Goal: Task Accomplishment & Management: Manage account settings

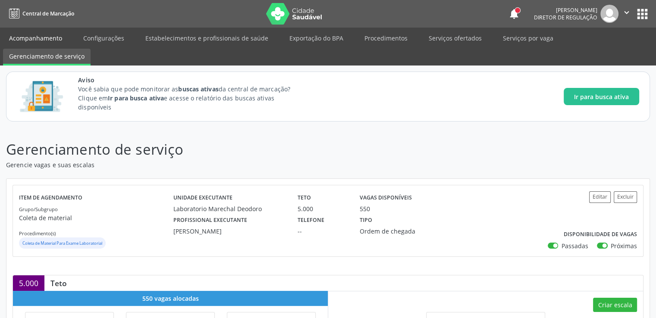
click at [40, 35] on link "Acompanhamento" at bounding box center [35, 38] width 65 height 15
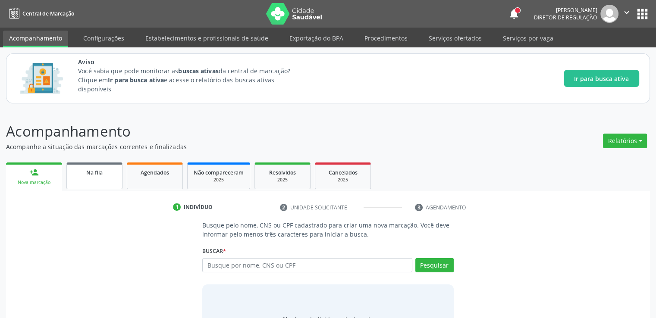
click at [88, 175] on span "Na fila" at bounding box center [94, 172] width 16 height 7
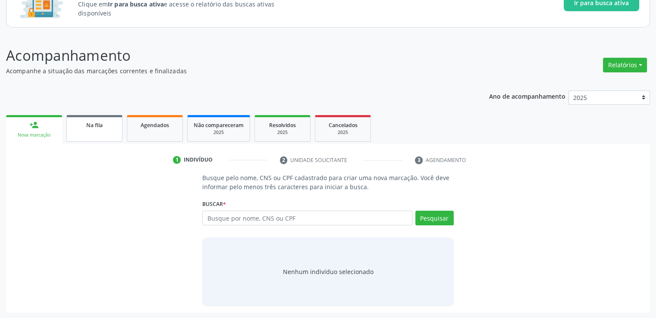
click at [82, 128] on div "Na fila" at bounding box center [94, 124] width 43 height 9
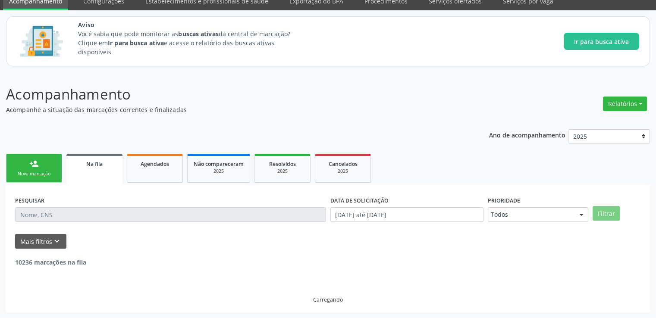
scroll to position [76, 0]
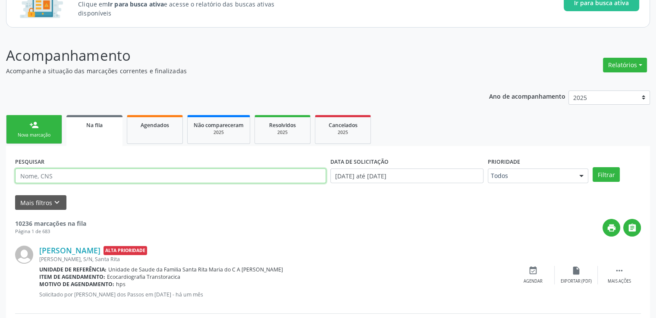
click at [80, 171] on input "text" at bounding box center [170, 176] width 311 height 15
paste input "706202045567062"
type input "706202045567062"
click at [593, 167] on button "Filtrar" at bounding box center [606, 174] width 27 height 15
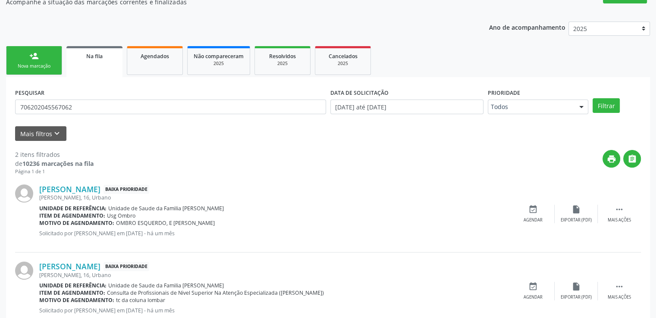
scroll to position [171, 0]
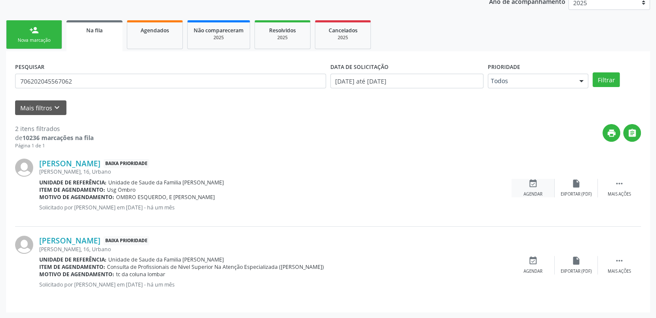
click at [532, 190] on div "event_available Agendar" at bounding box center [533, 188] width 43 height 19
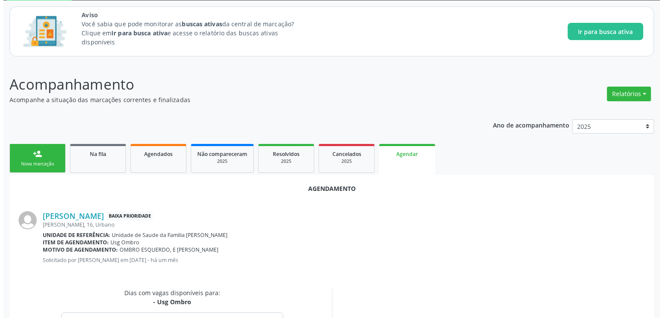
scroll to position [0, 0]
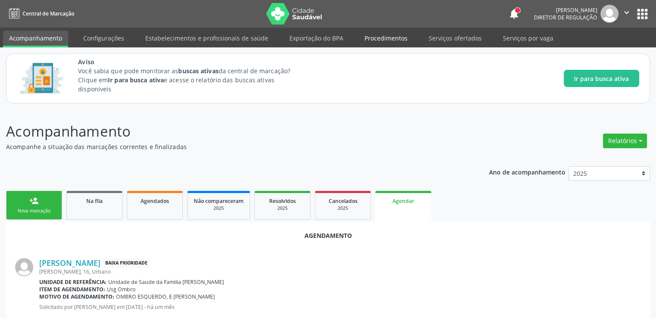
click at [388, 35] on link "Procedimentos" at bounding box center [385, 38] width 55 height 15
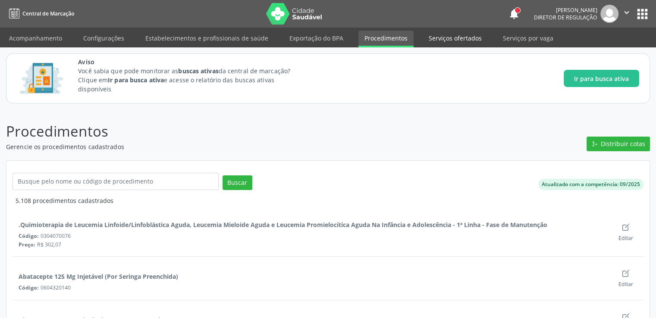
click at [426, 38] on link "Serviços ofertados" at bounding box center [455, 38] width 65 height 15
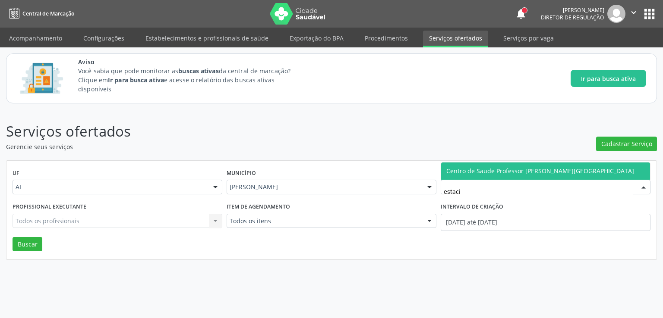
type input "estacio"
click at [506, 170] on span "Centro de Saude Professor [PERSON_NAME][GEOGRAPHIC_DATA]" at bounding box center [540, 171] width 188 height 8
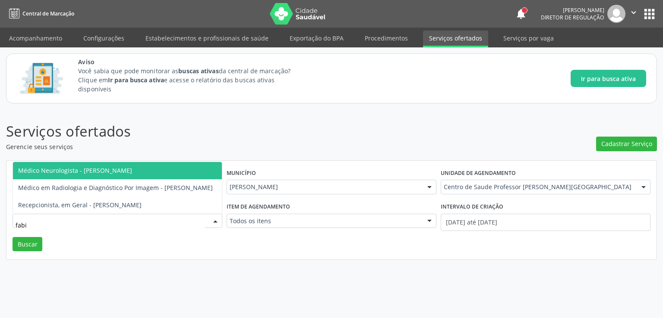
type input "fabio"
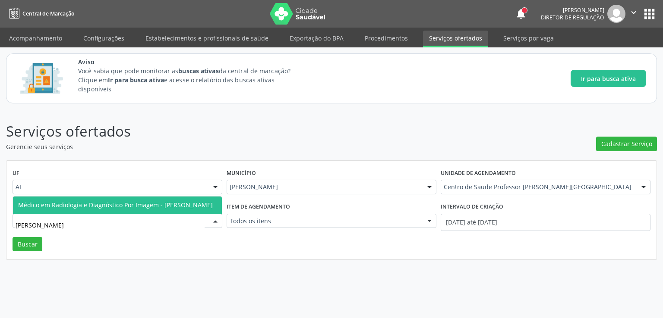
click at [109, 201] on span "Médico em Radiologia e Diagnóstico Por Imagem - [PERSON_NAME]" at bounding box center [115, 205] width 195 height 8
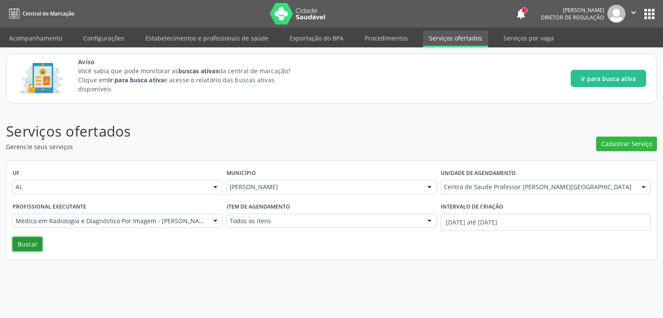
click at [28, 248] on button "Buscar" at bounding box center [28, 244] width 30 height 15
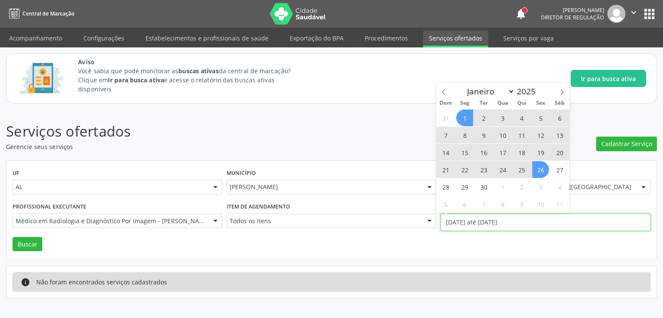
click at [452, 225] on input "01/09/2025 até 26/09/2025" at bounding box center [545, 222] width 210 height 17
click at [444, 96] on span at bounding box center [443, 89] width 15 height 15
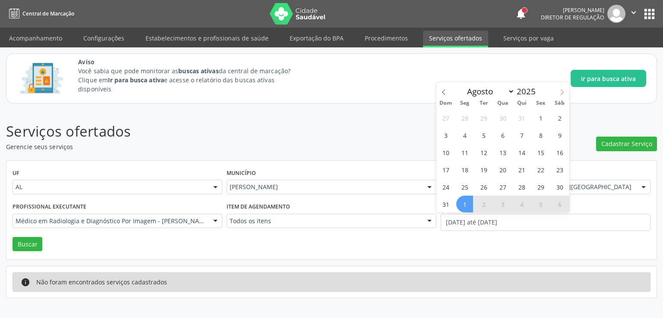
click at [562, 95] on icon at bounding box center [562, 92] width 6 height 6
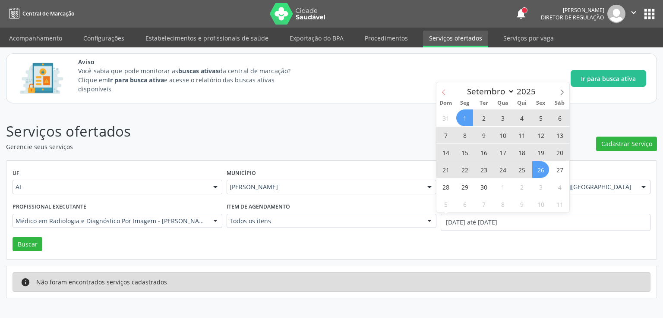
click at [443, 92] on icon at bounding box center [443, 92] width 6 height 6
select select "7"
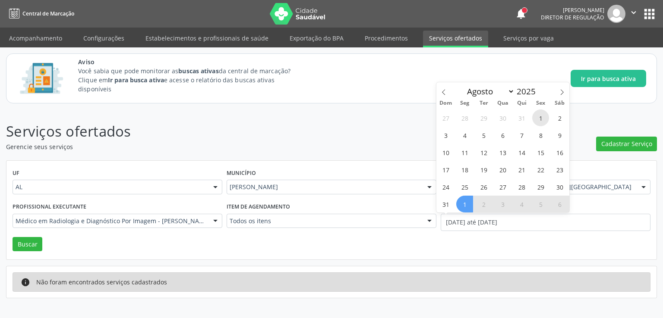
click at [538, 116] on span "1" at bounding box center [540, 118] width 17 height 17
type input "01/08/2025"
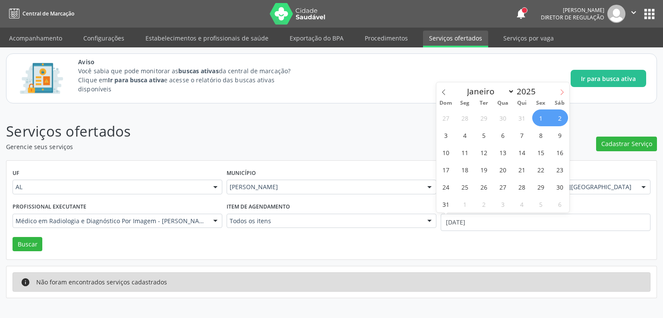
click at [563, 90] on icon at bounding box center [562, 92] width 6 height 6
select select "8"
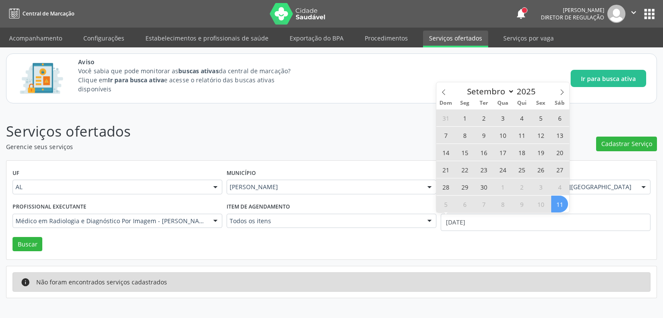
click at [559, 202] on span "11" at bounding box center [559, 204] width 17 height 17
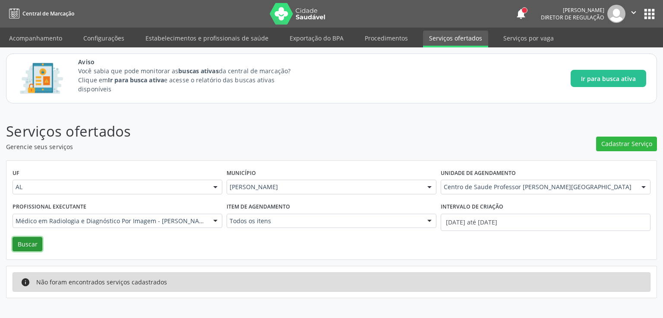
click at [35, 244] on button "Buscar" at bounding box center [28, 244] width 30 height 15
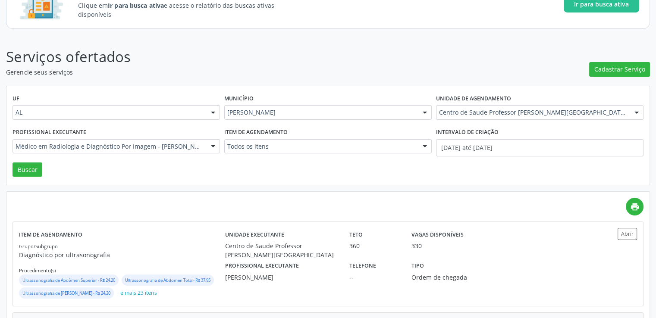
scroll to position [159, 0]
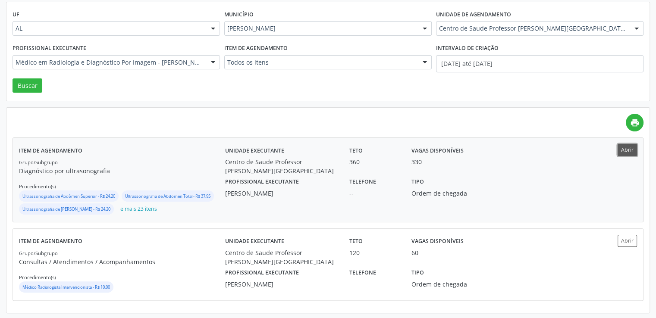
click at [626, 148] on button "Abrir" at bounding box center [627, 150] width 19 height 12
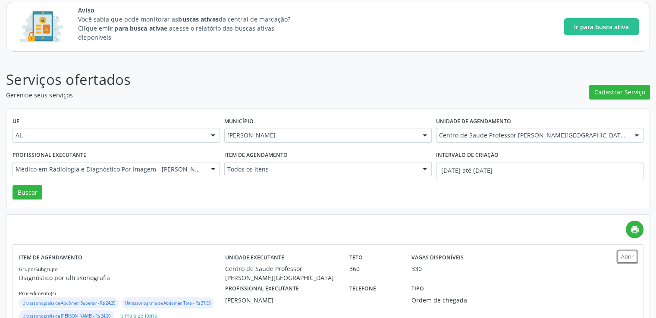
scroll to position [0, 0]
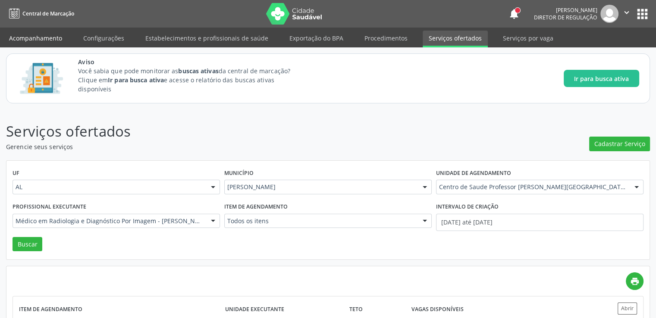
click at [54, 35] on link "Acompanhamento" at bounding box center [35, 38] width 65 height 15
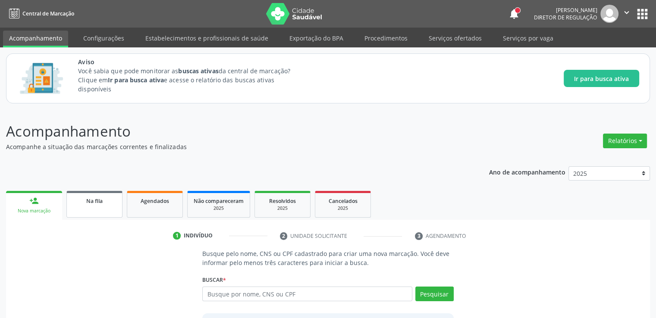
click at [103, 208] on link "Na fila" at bounding box center [94, 204] width 56 height 27
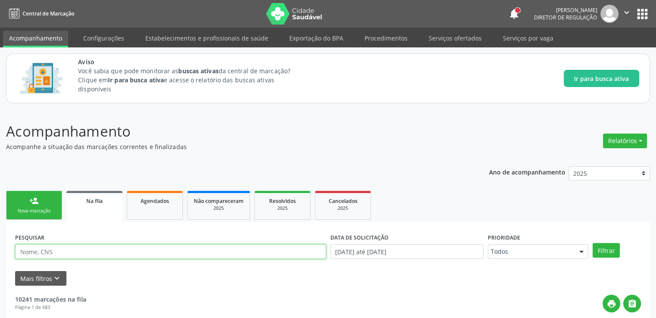
click at [177, 252] on input "text" at bounding box center [170, 252] width 311 height 15
paste input "709603606051576"
type input "709603606051576"
click at [593, 243] on button "Filtrar" at bounding box center [606, 250] width 27 height 15
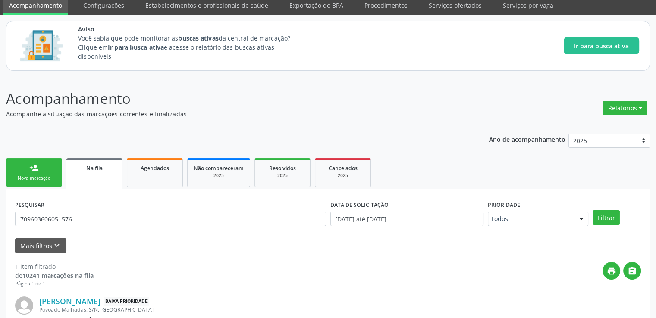
scroll to position [103, 0]
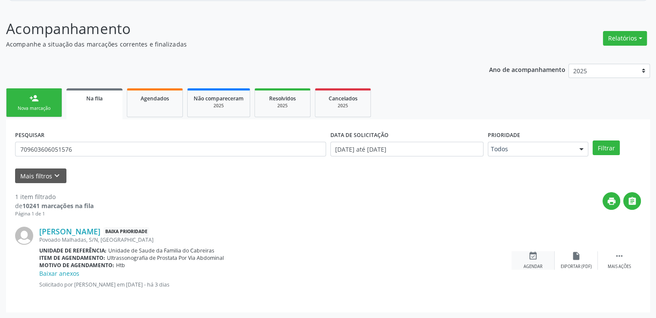
click at [532, 254] on icon "event_available" at bounding box center [532, 256] width 9 height 9
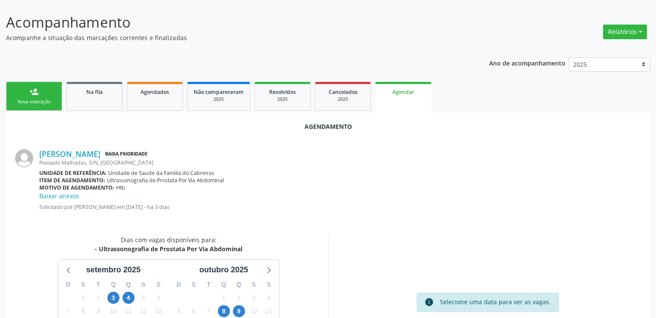
scroll to position [201, 0]
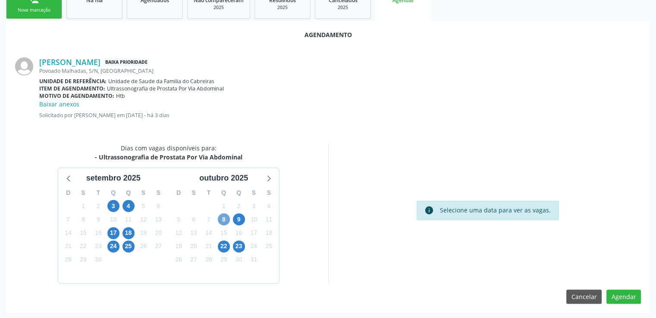
click at [224, 218] on span "8" at bounding box center [224, 220] width 12 height 12
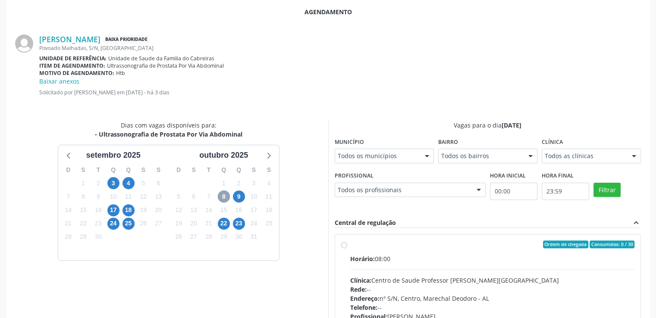
scroll to position [244, 0]
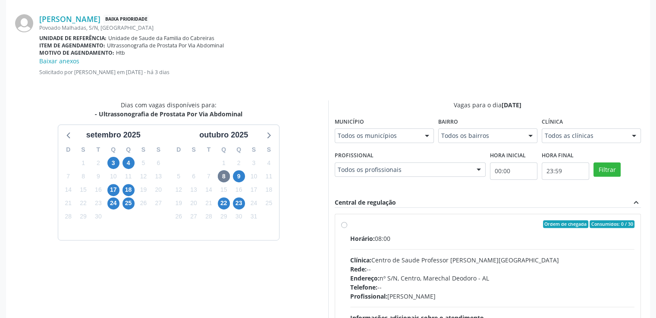
click at [350, 224] on label "Ordem de chegada Consumidos: 0 / 30 Horário: 08:00 Clínica: Centro de Saude Pro…" at bounding box center [492, 286] width 285 height 132
click at [343, 224] on input "Ordem de chegada Consumidos: 0 / 30 Horário: 08:00 Clínica: Centro de Saude Pro…" at bounding box center [344, 224] width 6 height 8
radio input "true"
click at [350, 224] on label "Ordem de chegada Consumidos: 0 / 30 Horário: 08:00 Clínica: Centro de Saude Pro…" at bounding box center [492, 286] width 285 height 132
click at [343, 224] on input "Ordem de chegada Consumidos: 0 / 30 Horário: 08:00 Clínica: Centro de Saude Pro…" at bounding box center [344, 224] width 6 height 8
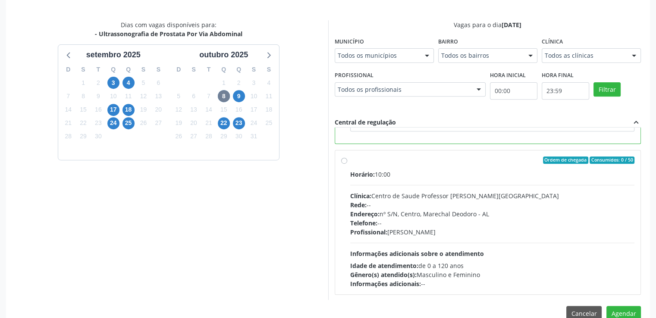
scroll to position [341, 0]
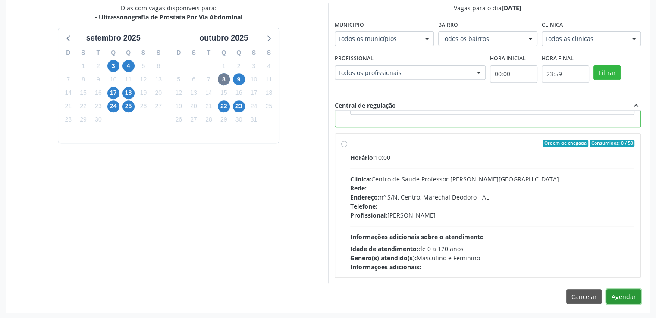
click at [614, 297] on button "Agendar" at bounding box center [624, 296] width 35 height 15
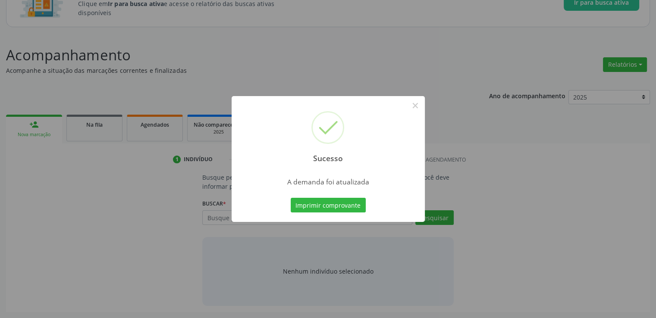
scroll to position [76, 0]
click at [412, 105] on button "×" at bounding box center [415, 105] width 15 height 15
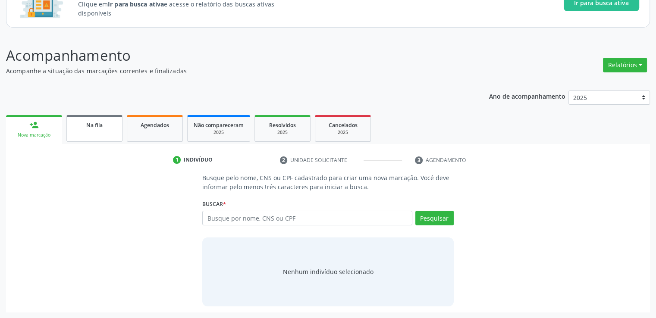
click at [91, 128] on span "Na fila" at bounding box center [94, 125] width 16 height 7
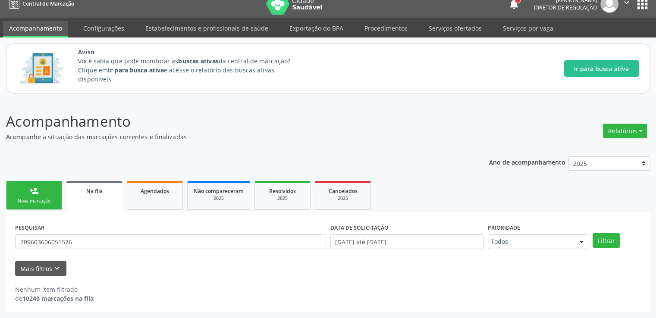
scroll to position [9, 0]
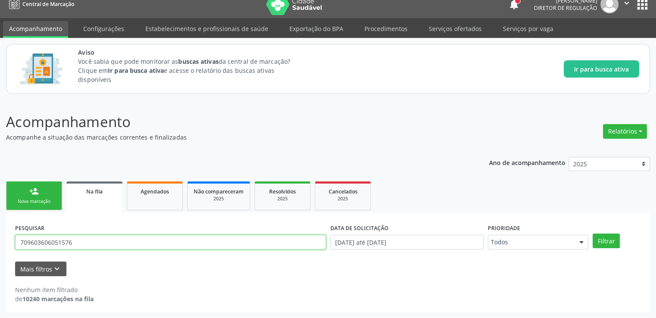
click at [93, 238] on input "709603606051576" at bounding box center [170, 242] width 311 height 15
paste input "002860473414"
click at [593, 234] on button "Filtrar" at bounding box center [606, 241] width 27 height 15
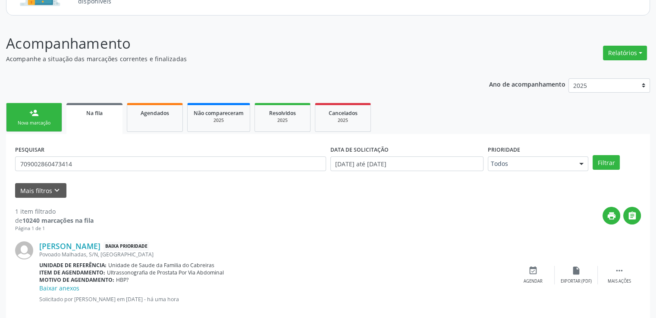
scroll to position [103, 0]
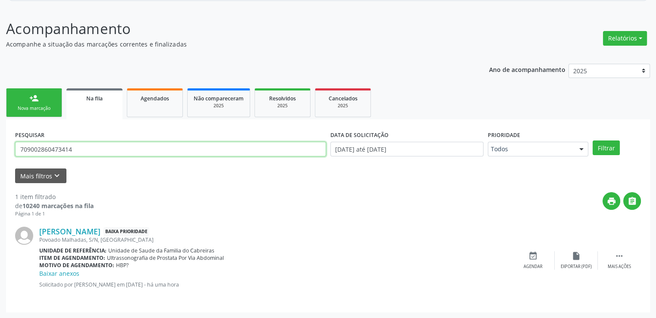
click at [97, 153] on input "709002860473414" at bounding box center [170, 149] width 311 height 15
drag, startPoint x: 97, startPoint y: 153, endPoint x: 0, endPoint y: 163, distance: 97.6
click at [0, 163] on div "Acompanhamento Acompanhe a situação das marcações correntes e finalizadas Relat…" at bounding box center [328, 163] width 656 height 312
paste input "7008839404831"
type input "707008839404831"
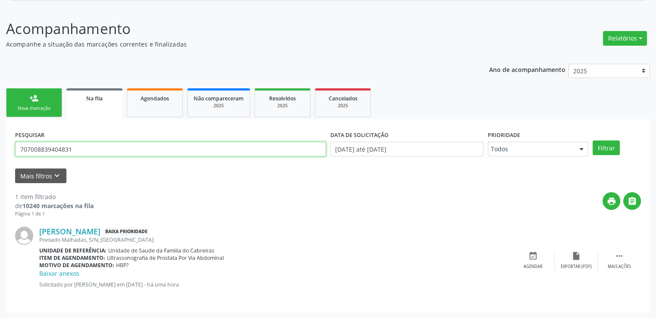
click at [593, 141] on button "Filtrar" at bounding box center [606, 148] width 27 height 15
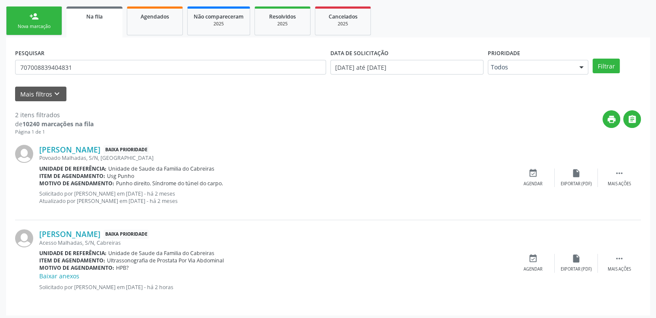
scroll to position [187, 0]
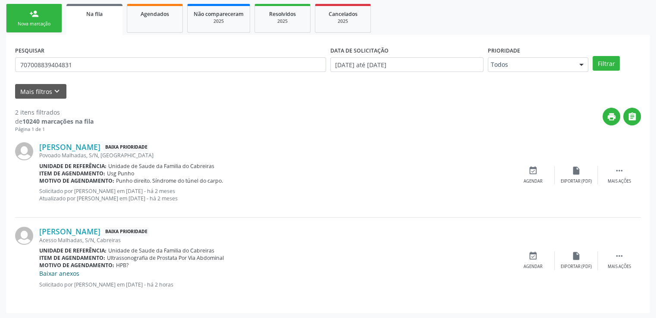
click at [71, 274] on link "Baixar anexos" at bounding box center [59, 274] width 40 height 8
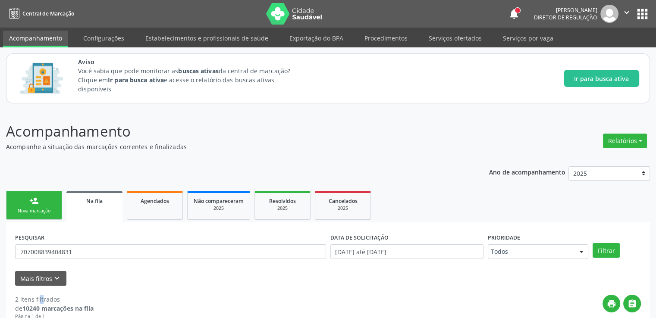
click at [71, 274] on div "Mais filtros keyboard_arrow_down" at bounding box center [328, 278] width 630 height 15
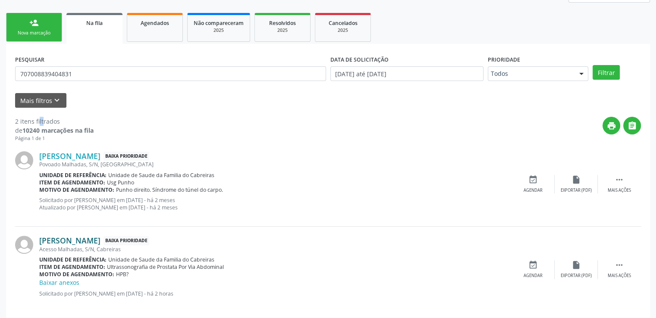
scroll to position [187, 0]
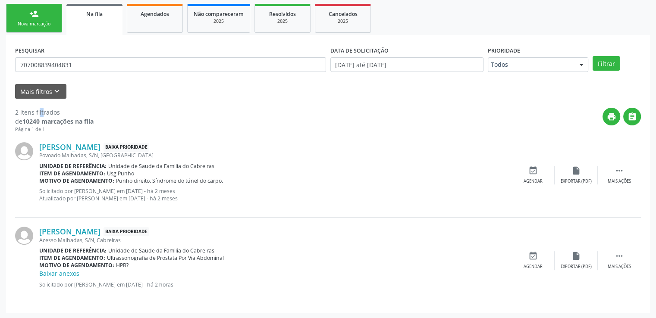
drag, startPoint x: 10, startPoint y: 72, endPoint x: 553, endPoint y: 41, distance: 543.6
click at [553, 41] on div "PESQUISAR 707008839404831 DATA DE SOLICITAÇÃO 01/01/2025 até 26/09/2025 Priorid…" at bounding box center [328, 174] width 644 height 278
click at [75, 232] on link "Manoel Ferreira Filho" at bounding box center [69, 231] width 61 height 9
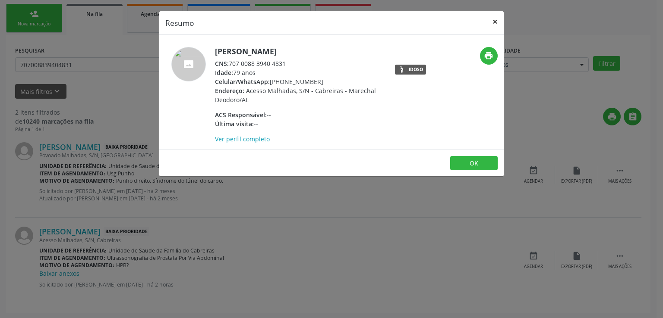
drag, startPoint x: 497, startPoint y: 19, endPoint x: 498, endPoint y: 52, distance: 33.2
click at [497, 19] on button "×" at bounding box center [494, 21] width 17 height 21
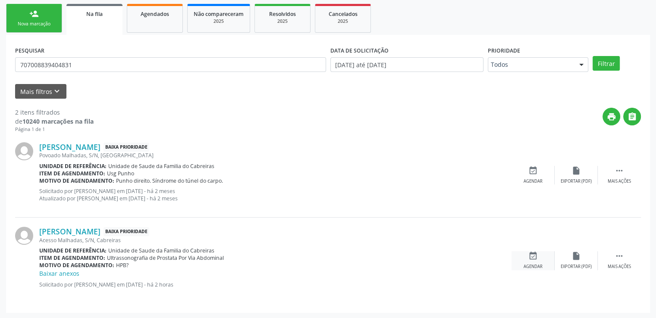
click at [529, 253] on icon "event_available" at bounding box center [532, 256] width 9 height 9
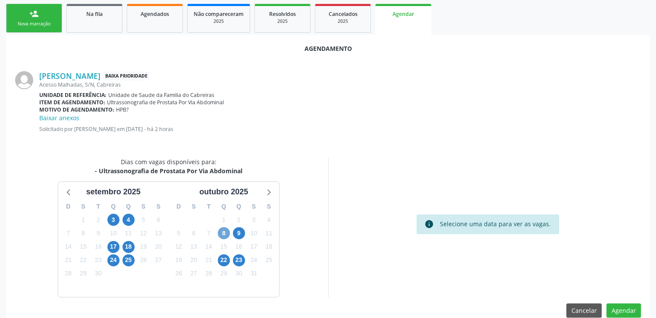
click at [224, 233] on span "8" at bounding box center [224, 233] width 12 height 12
click at [226, 232] on span "8" at bounding box center [224, 233] width 12 height 12
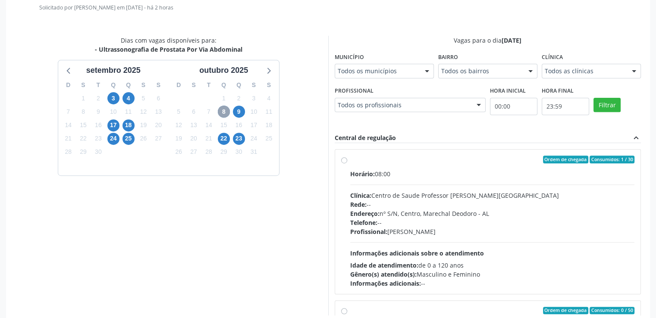
scroll to position [317, 0]
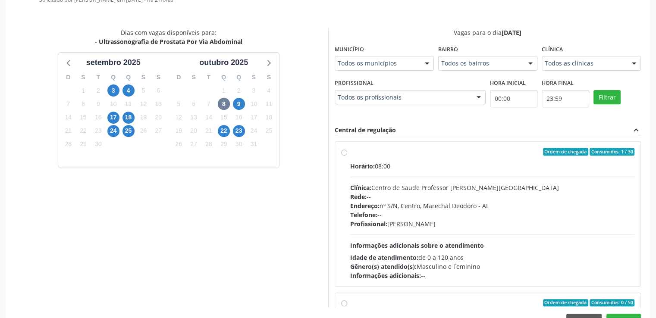
click at [350, 154] on label "Ordem de chegada Consumidos: 1 / 30 Horário: 08:00 Clínica: Centro de Saude Pro…" at bounding box center [492, 214] width 285 height 132
click at [345, 154] on input "Ordem de chegada Consumidos: 1 / 30 Horário: 08:00 Clínica: Centro de Saude Pro…" at bounding box center [344, 152] width 6 height 8
radio input "true"
click at [350, 154] on label "Ordem de chegada Consumidos: 1 / 30 Horário: 08:00 Clínica: Centro de Saude Pro…" at bounding box center [492, 214] width 285 height 132
click at [345, 154] on input "Ordem de chegada Consumidos: 1 / 30 Horário: 08:00 Clínica: Centro de Saude Pro…" at bounding box center [344, 152] width 6 height 8
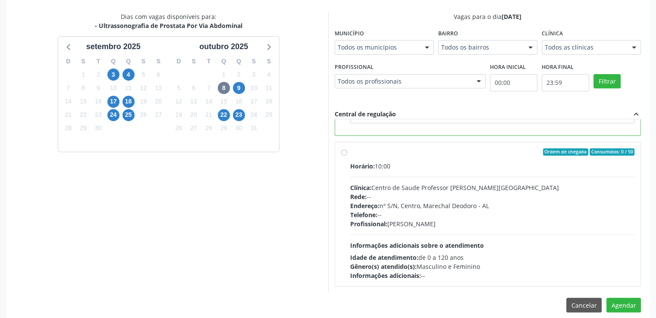
scroll to position [341, 0]
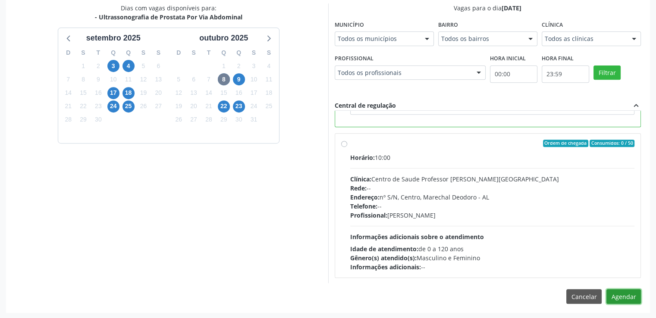
click at [618, 295] on button "Agendar" at bounding box center [624, 296] width 35 height 15
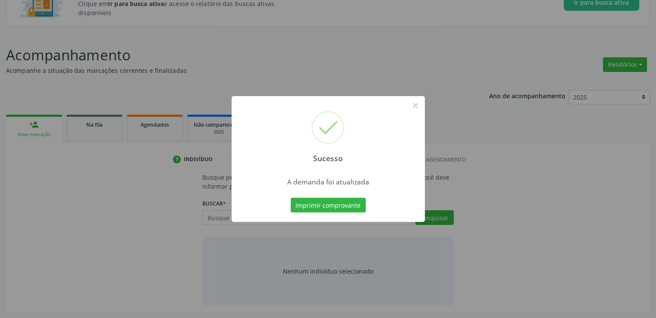
scroll to position [76, 0]
click at [417, 105] on button "×" at bounding box center [415, 105] width 15 height 15
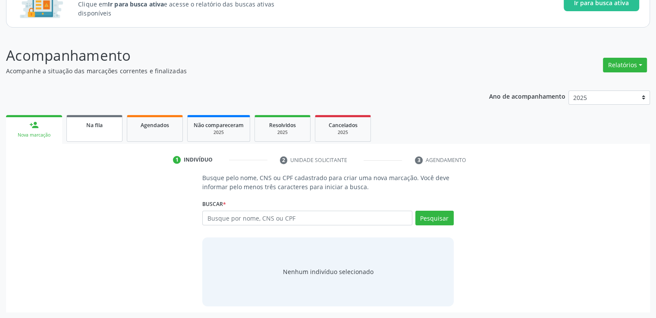
click at [93, 125] on span "Na fila" at bounding box center [94, 125] width 16 height 7
click at [93, 125] on div "Acompanhamento Acompanhe a situação das marcações correntes e finalizadas Relat…" at bounding box center [328, 179] width 644 height 268
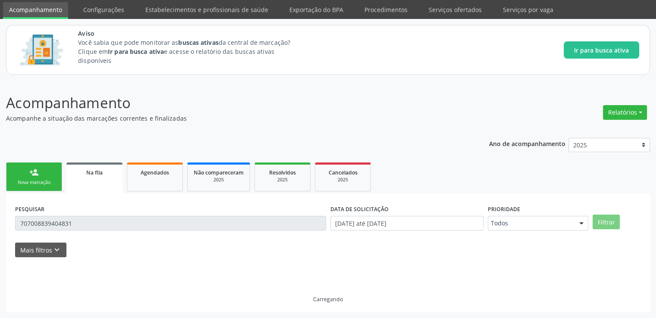
scroll to position [28, 0]
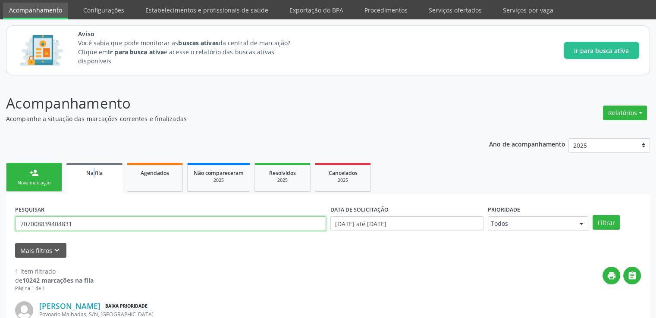
click at [83, 225] on input "707008839404831" at bounding box center [170, 224] width 311 height 15
drag, startPoint x: 83, startPoint y: 225, endPoint x: 71, endPoint y: 225, distance: 11.6
click at [82, 225] on input "707008839404831" at bounding box center [170, 224] width 311 height 15
paste input "9002860473414"
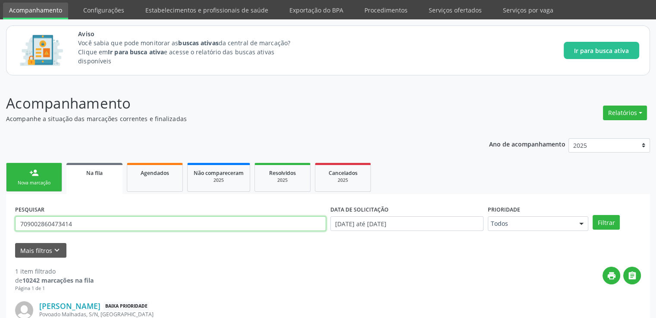
type input "709002860473414"
click at [593, 215] on button "Filtrar" at bounding box center [606, 222] width 27 height 15
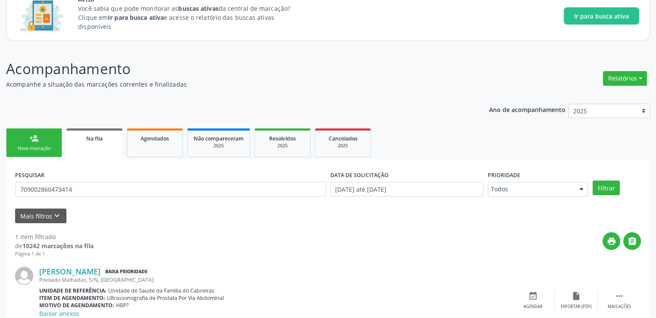
scroll to position [103, 0]
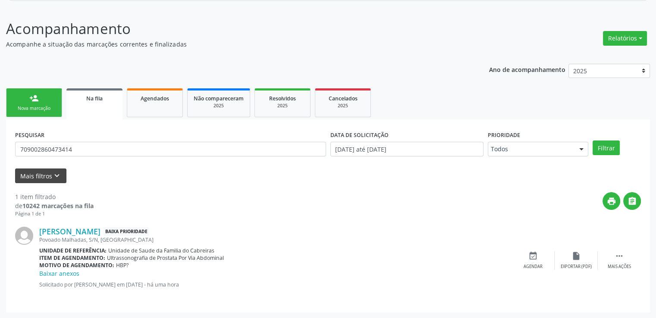
click at [47, 274] on link "Baixar anexos" at bounding box center [59, 274] width 40 height 8
click at [535, 258] on icon "event_available" at bounding box center [532, 256] width 9 height 9
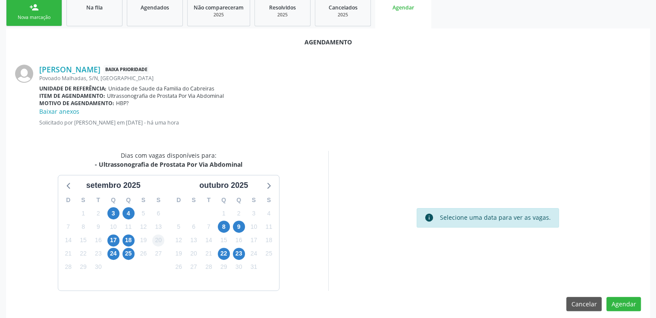
scroll to position [201, 0]
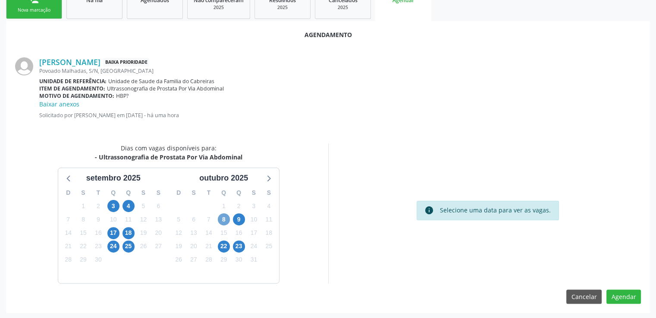
click at [222, 220] on span "8" at bounding box center [224, 220] width 12 height 12
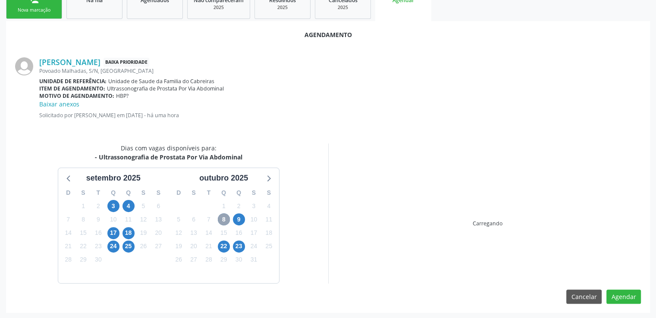
click at [222, 220] on span "8" at bounding box center [224, 220] width 12 height 12
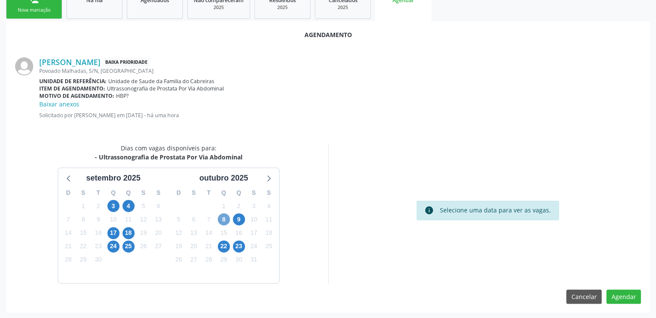
click at [223, 217] on span "8" at bounding box center [224, 220] width 12 height 12
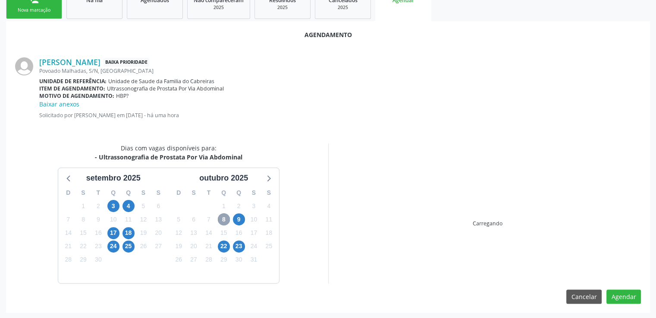
click at [223, 217] on span "8" at bounding box center [224, 220] width 12 height 12
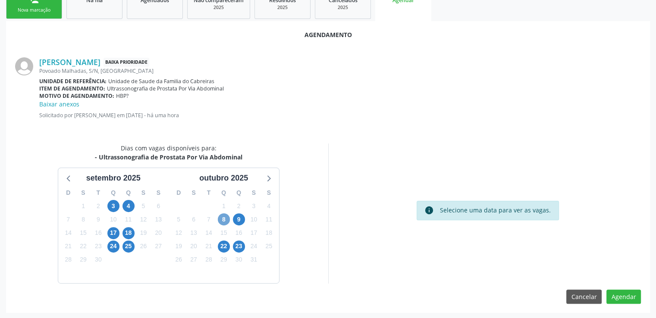
click at [223, 217] on span "8" at bounding box center [224, 220] width 12 height 12
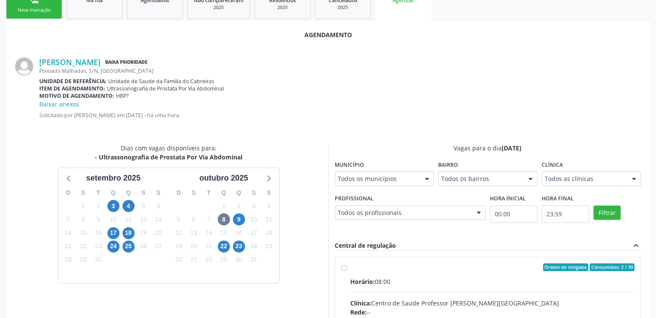
click at [344, 270] on input "Ordem de chegada Consumidos: 2 / 30 Horário: 08:00 Clínica: Centro de Saude Pro…" at bounding box center [344, 268] width 6 height 8
radio input "true"
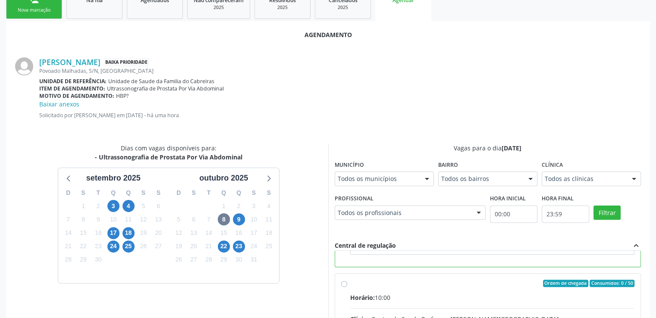
scroll to position [341, 0]
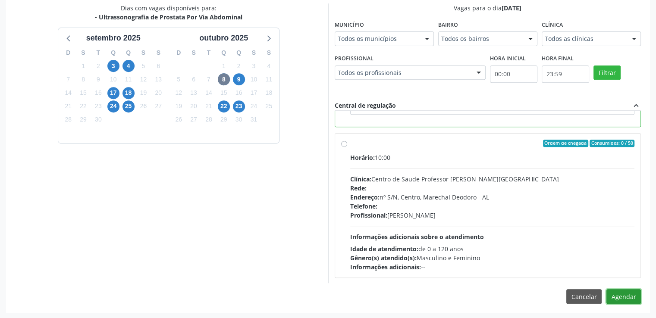
click at [611, 294] on button "Agendar" at bounding box center [624, 296] width 35 height 15
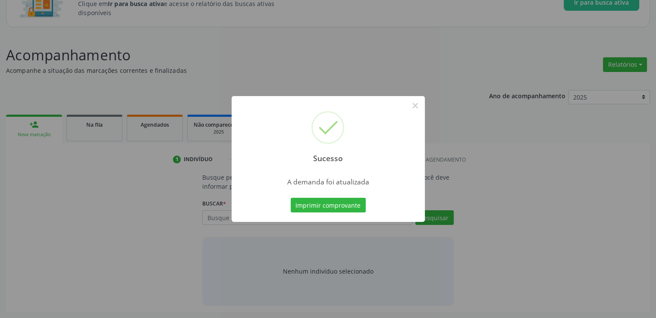
scroll to position [76, 0]
click at [418, 104] on button "×" at bounding box center [415, 105] width 15 height 15
click at [417, 104] on div "Sucesso × A demanda foi atualizada Imprimir comprovante Cancel" at bounding box center [328, 159] width 656 height 318
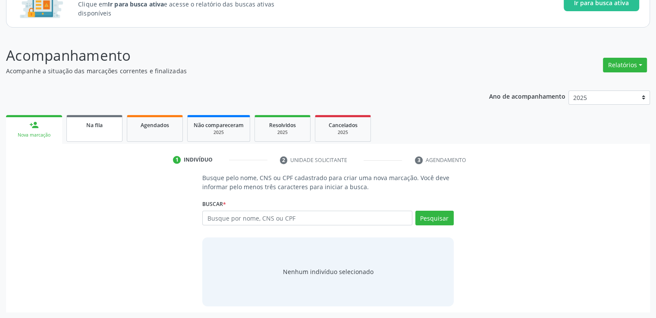
click at [92, 129] on link "Na fila" at bounding box center [94, 128] width 56 height 27
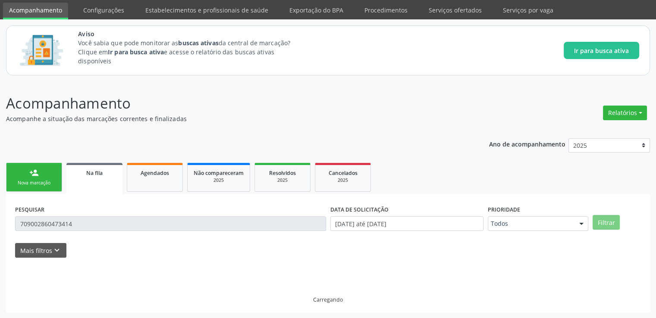
scroll to position [9, 0]
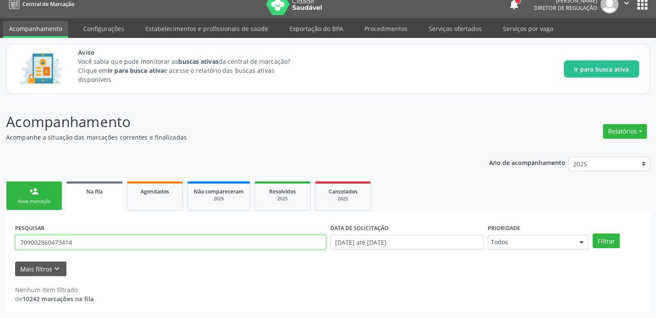
click at [91, 244] on input "709002860473414" at bounding box center [170, 242] width 311 height 15
click at [88, 245] on input "709002860473414" at bounding box center [170, 242] width 311 height 15
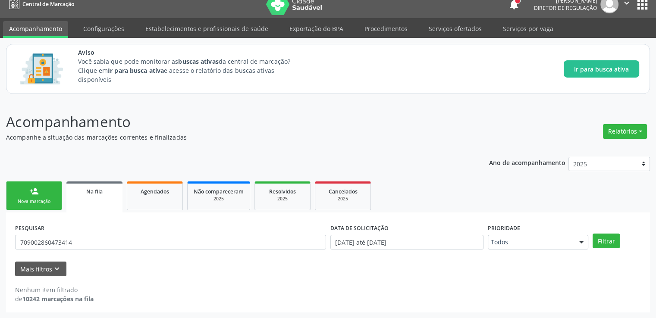
click at [0, 242] on div "Acompanhamento Acompanhe a situação das marcações correntes e finalizadas Relat…" at bounding box center [328, 209] width 656 height 219
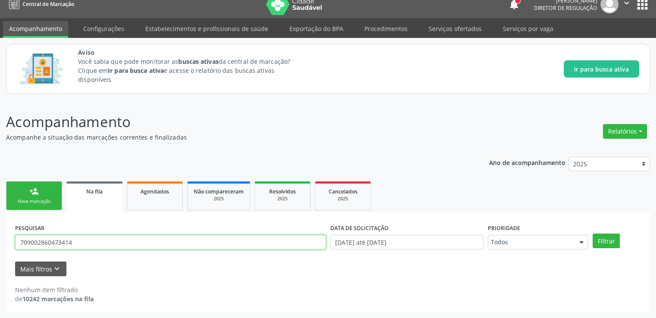
click at [115, 244] on input "709002860473414" at bounding box center [170, 242] width 311 height 15
type input "7"
type input "706506363774496"
click at [593, 234] on button "Filtrar" at bounding box center [606, 241] width 27 height 15
click at [110, 239] on input "706506363774496" at bounding box center [170, 242] width 311 height 15
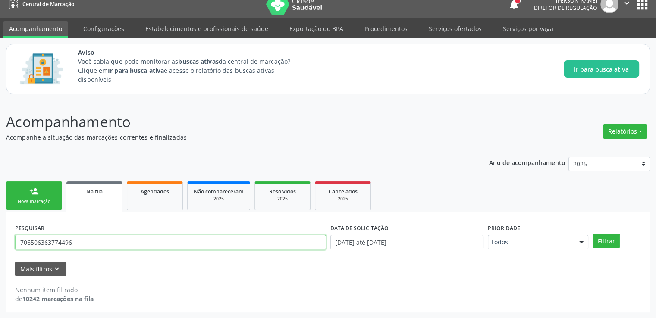
drag, startPoint x: 110, startPoint y: 239, endPoint x: 25, endPoint y: 252, distance: 86.0
click at [25, 252] on div "PESQUISAR 706506363774496" at bounding box center [170, 239] width 315 height 34
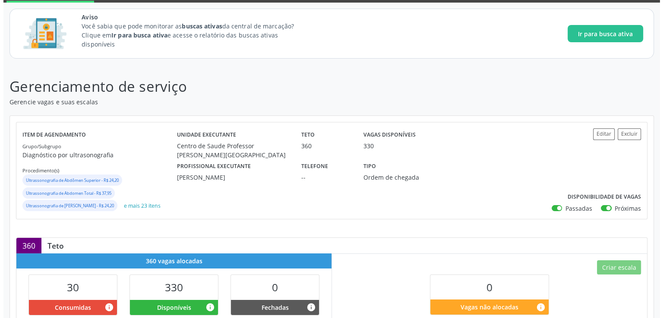
scroll to position [129, 0]
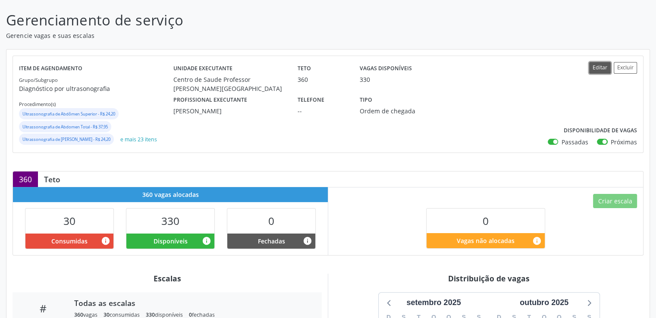
click at [595, 68] on button "Editar" at bounding box center [600, 68] width 22 height 12
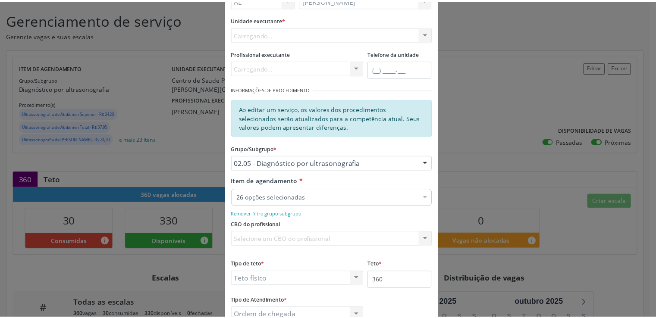
scroll to position [133, 0]
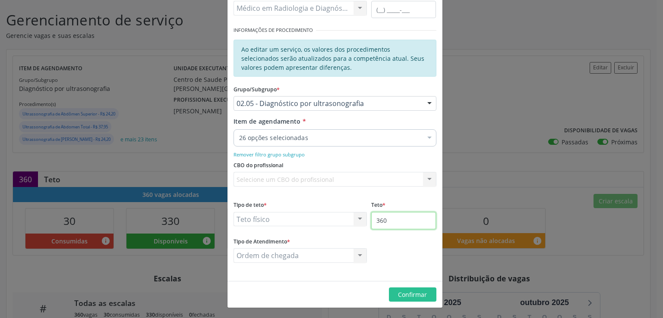
click at [398, 221] on input "360" at bounding box center [403, 220] width 65 height 17
type input "3"
type input "800"
click at [414, 296] on span "Confirmar" at bounding box center [412, 295] width 29 height 8
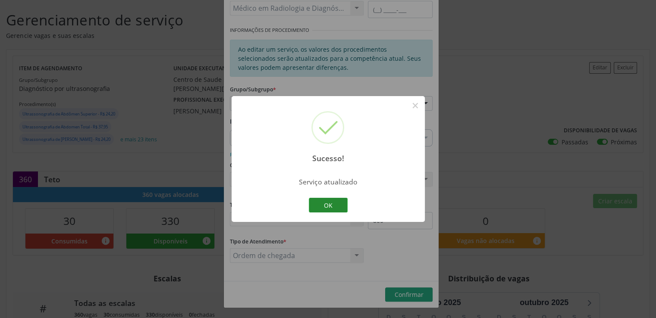
click at [328, 201] on button "OK" at bounding box center [328, 205] width 39 height 15
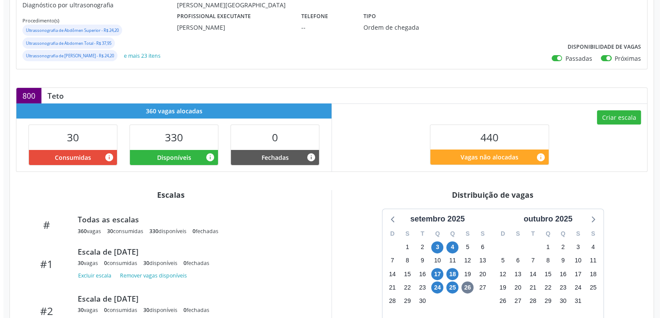
scroll to position [216, 0]
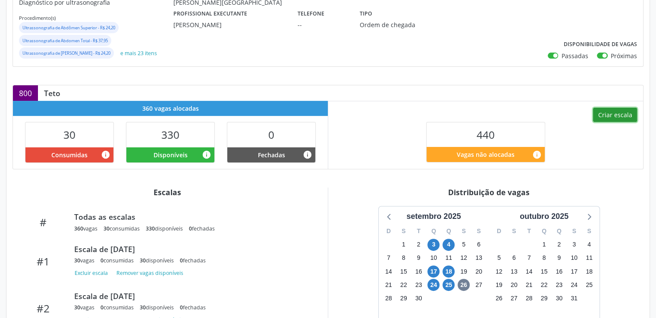
click at [621, 114] on button "Criar escala" at bounding box center [615, 115] width 44 height 15
click at [612, 118] on button "Criar escala" at bounding box center [615, 115] width 44 height 15
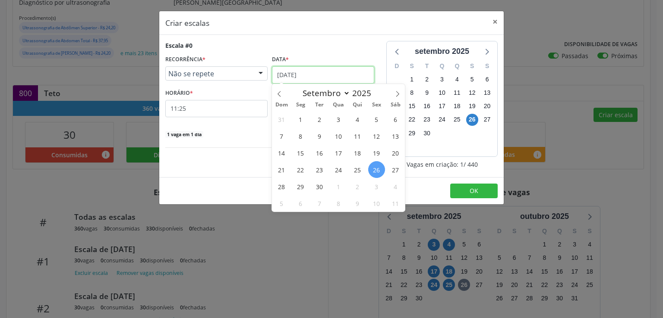
click at [317, 71] on input "[DATE]" at bounding box center [323, 74] width 102 height 17
click at [395, 93] on icon at bounding box center [397, 94] width 6 height 6
select select "9"
click at [336, 137] on span "8" at bounding box center [338, 136] width 17 height 17
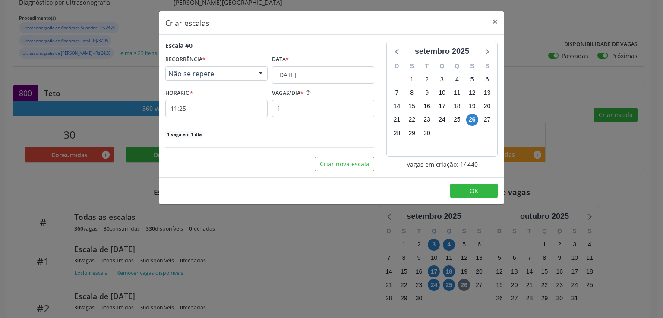
click at [336, 137] on div "1 vaga em 1 dia" at bounding box center [269, 133] width 209 height 9
click at [226, 106] on input "11:25" at bounding box center [216, 108] width 102 height 17
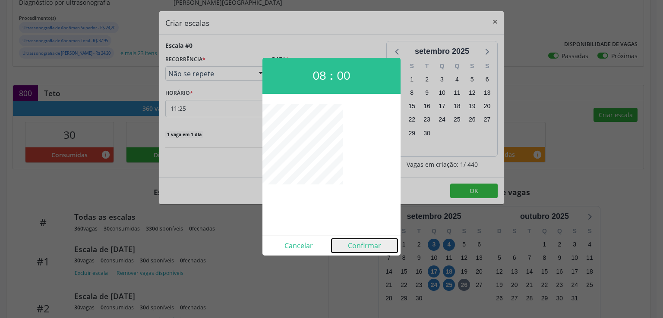
click at [368, 247] on button "Confirmar" at bounding box center [364, 246] width 66 height 14
type input "08:00"
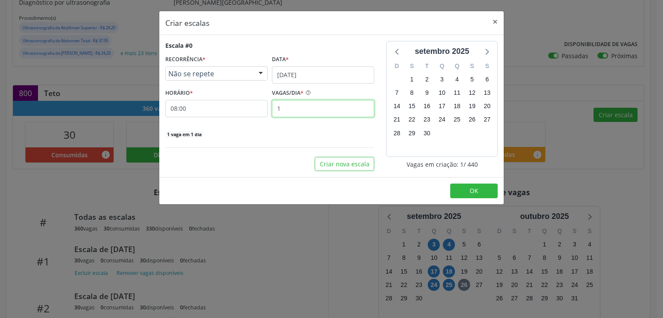
click at [316, 108] on input "1" at bounding box center [323, 108] width 102 height 17
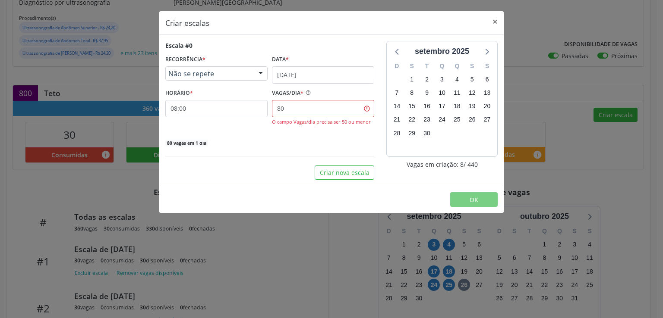
click at [383, 112] on div "[DATE] D S T Q Q S S 31 1 2 3 4 5 6 7 8 9 10 11 12 13 14 15 16 17 18 19 20 21 2…" at bounding box center [441, 110] width 123 height 139
click at [309, 109] on input "80" at bounding box center [323, 108] width 102 height 17
type input "8"
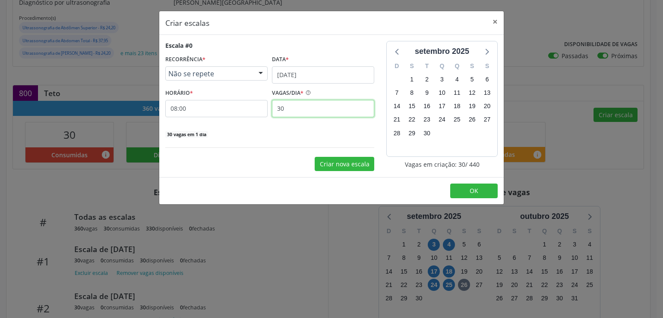
type input "30"
click at [334, 164] on button "Criar nova escala" at bounding box center [344, 164] width 60 height 15
select select "8"
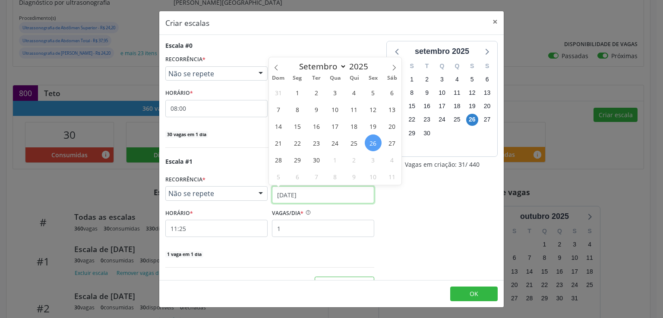
click at [301, 195] on input "[DATE]" at bounding box center [323, 194] width 102 height 17
click at [336, 178] on span "8" at bounding box center [335, 176] width 17 height 17
click at [336, 178] on div "Data *" at bounding box center [323, 179] width 102 height 13
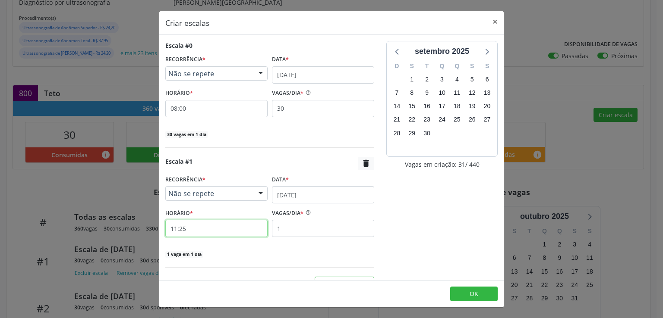
click at [225, 228] on input "11:25" at bounding box center [216, 228] width 102 height 17
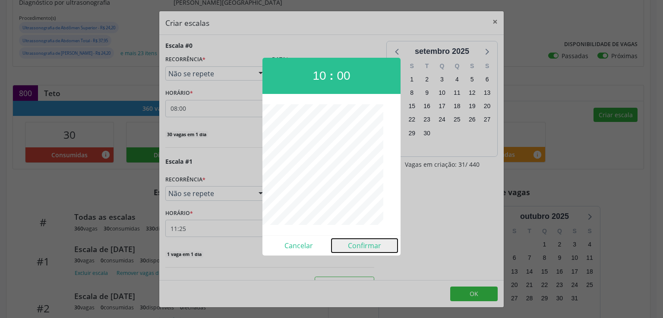
click at [359, 246] on button "Confirmar" at bounding box center [364, 246] width 66 height 14
type input "10:00"
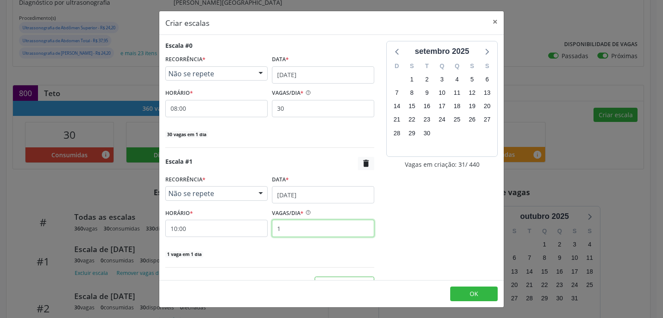
click at [293, 226] on input "1" at bounding box center [323, 228] width 102 height 17
type input "50"
click at [313, 252] on div "50 vagas em 1 dia" at bounding box center [269, 253] width 209 height 9
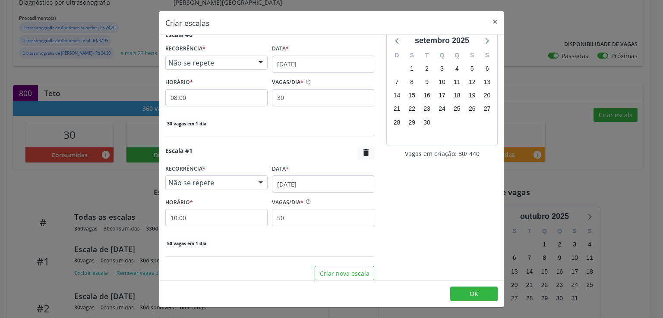
scroll to position [16, 0]
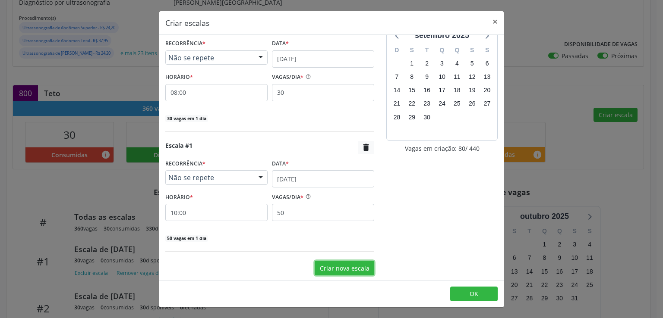
click at [331, 266] on button "Criar nova escala" at bounding box center [344, 268] width 60 height 15
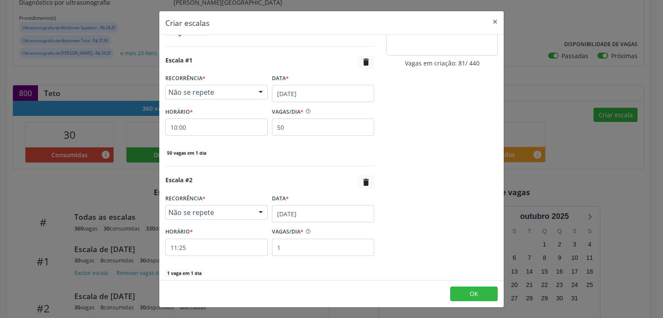
scroll to position [136, 0]
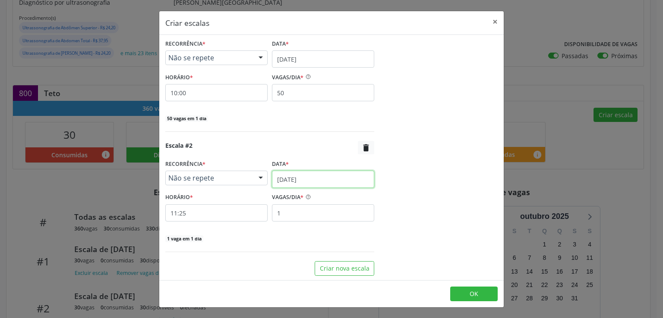
click at [278, 177] on input "[DATE]" at bounding box center [323, 179] width 102 height 17
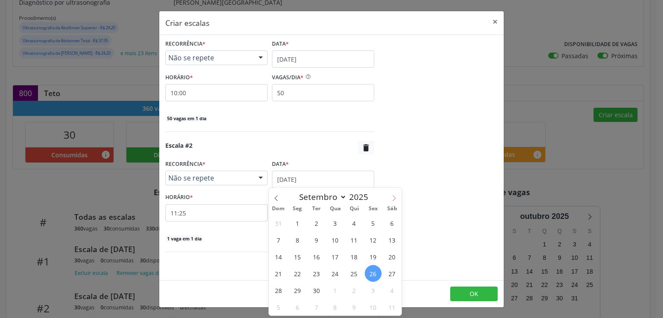
click at [392, 201] on span at bounding box center [394, 195] width 15 height 15
select select "9"
click at [336, 271] on span "22" at bounding box center [335, 273] width 17 height 17
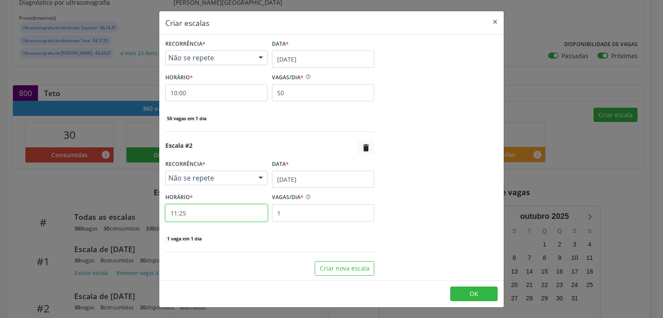
click at [226, 220] on input "11:25" at bounding box center [216, 212] width 102 height 17
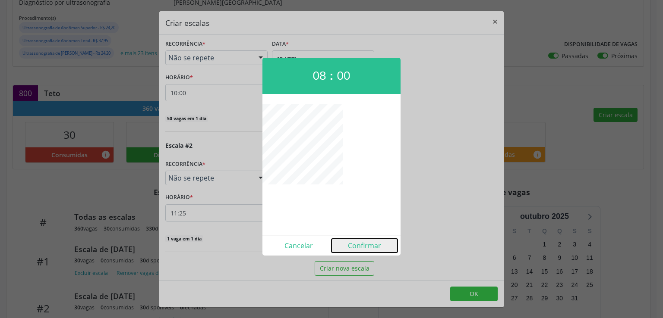
click at [351, 245] on button "Confirmar" at bounding box center [364, 246] width 66 height 14
type input "08:00"
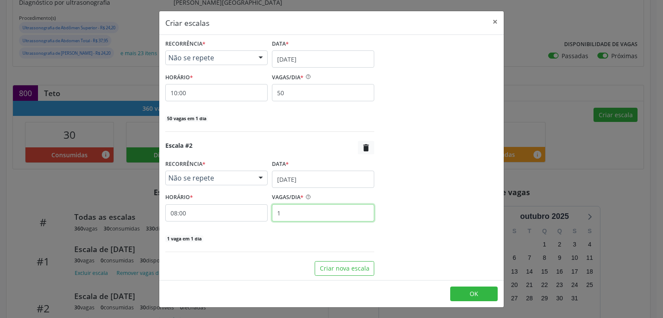
click at [318, 216] on input "1" at bounding box center [323, 212] width 102 height 17
type input "30"
click at [284, 237] on div "30 vagas em 1 dia" at bounding box center [269, 238] width 209 height 9
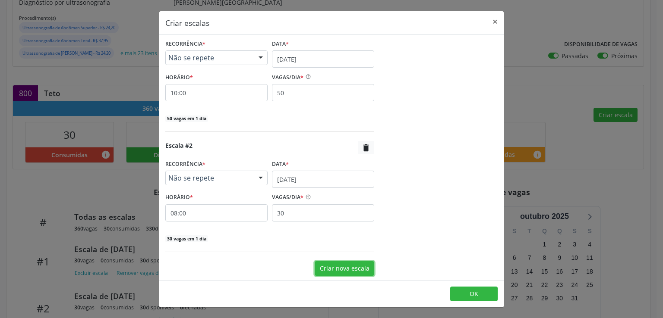
click at [341, 270] on button "Criar nova escala" at bounding box center [344, 268] width 60 height 15
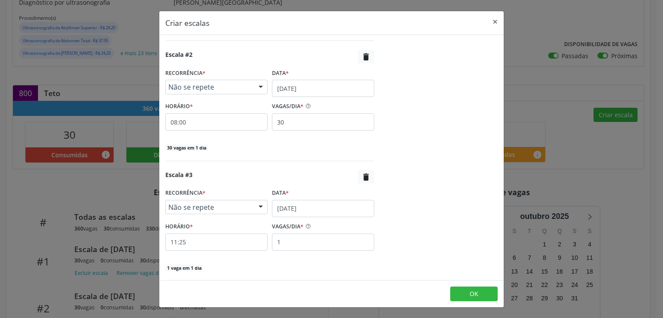
scroll to position [256, 0]
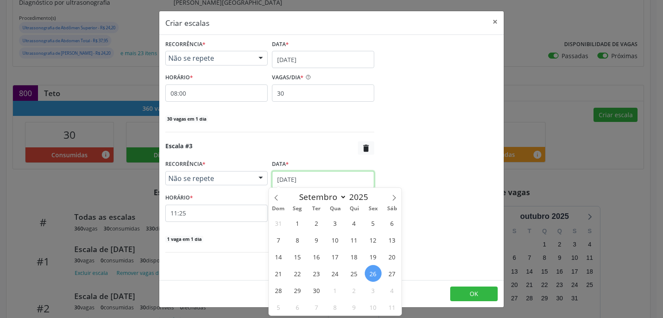
click at [290, 173] on input "[DATE]" at bounding box center [323, 179] width 102 height 17
click at [392, 202] on span at bounding box center [394, 195] width 15 height 15
select select "9"
click at [331, 275] on span "22" at bounding box center [335, 273] width 17 height 17
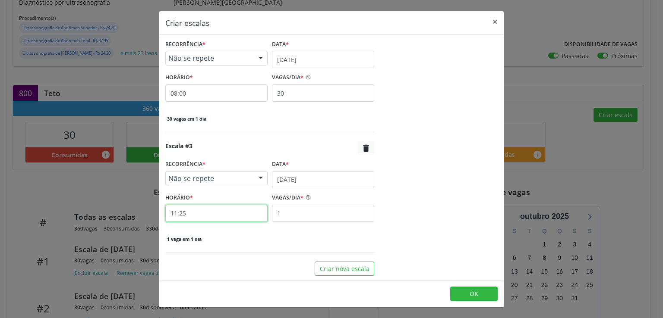
click at [211, 216] on input "11:25" at bounding box center [216, 213] width 102 height 17
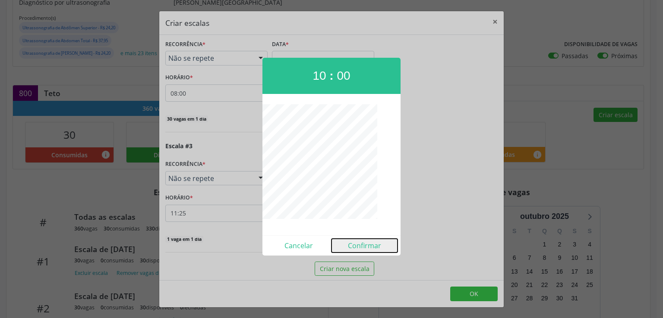
click at [366, 245] on button "Confirmar" at bounding box center [364, 246] width 66 height 14
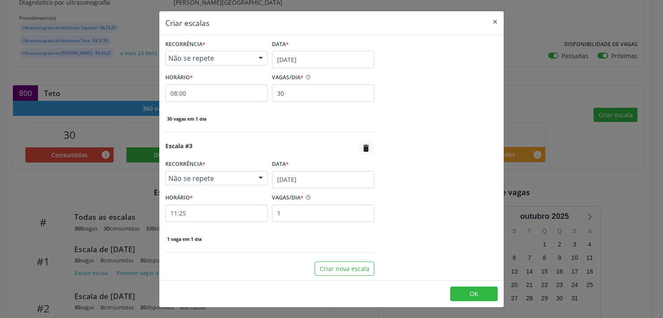
type input "10:00"
click at [319, 214] on input "1" at bounding box center [323, 213] width 102 height 17
type input "50"
click at [398, 209] on div "[DATE] D S T Q Q S S 31 1 2 3 4 5 6 7 8 9 10 11 12 13 14 15 16 17 18 19 20 21 2…" at bounding box center [441, 30] width 123 height 491
click at [346, 262] on button "Criar nova escala" at bounding box center [344, 269] width 60 height 15
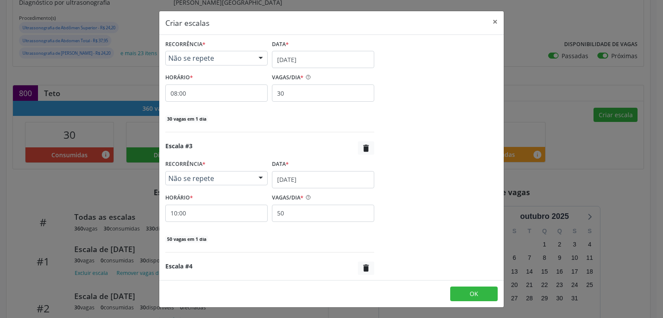
scroll to position [376, 0]
click at [300, 182] on input "[DATE]" at bounding box center [323, 179] width 102 height 17
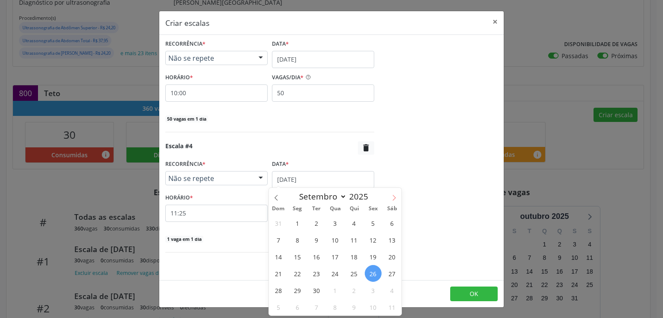
click at [391, 199] on span at bounding box center [394, 195] width 15 height 15
select select "9"
click at [352, 238] on span "9" at bounding box center [354, 240] width 17 height 17
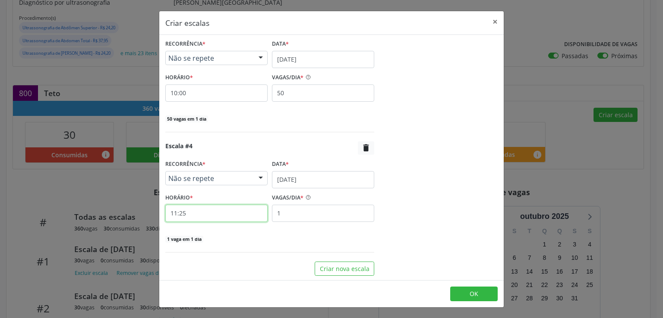
click at [231, 211] on input "11:25" at bounding box center [216, 213] width 102 height 17
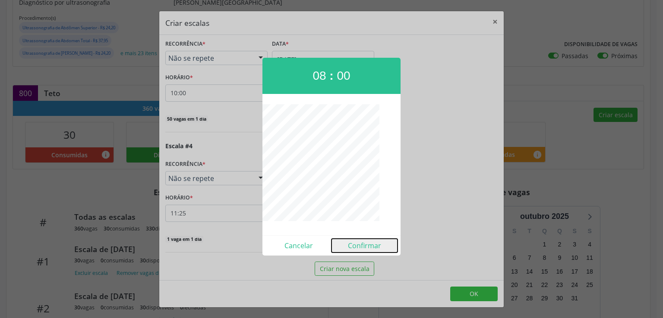
click at [368, 242] on button "Confirmar" at bounding box center [364, 246] width 66 height 14
type input "08:00"
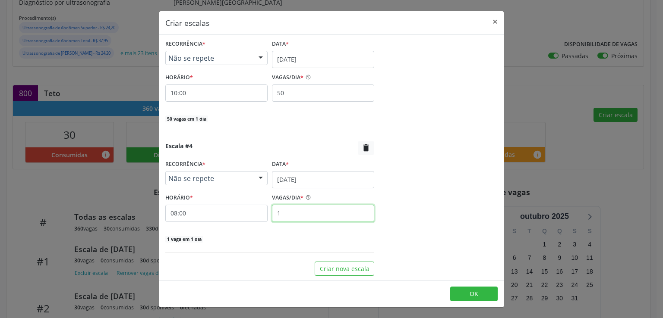
click at [313, 209] on input "1" at bounding box center [323, 213] width 102 height 17
type input "30"
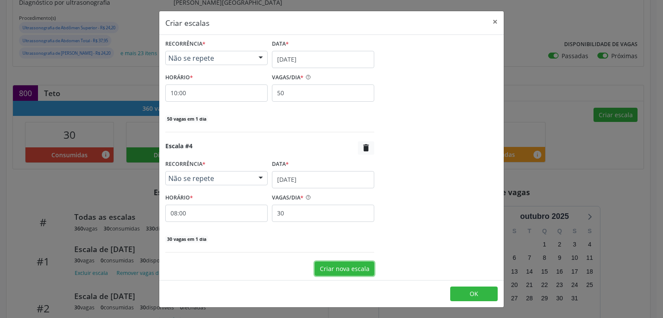
click at [328, 268] on button "Criar nova escala" at bounding box center [344, 269] width 60 height 15
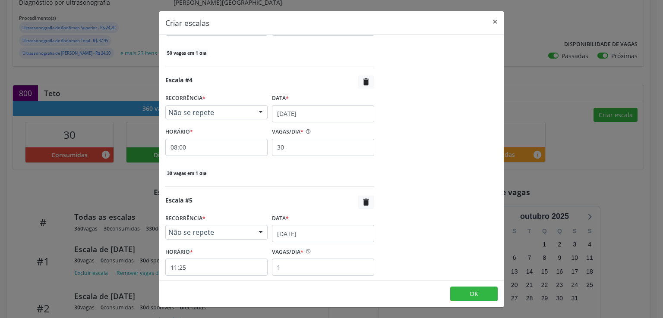
scroll to position [496, 0]
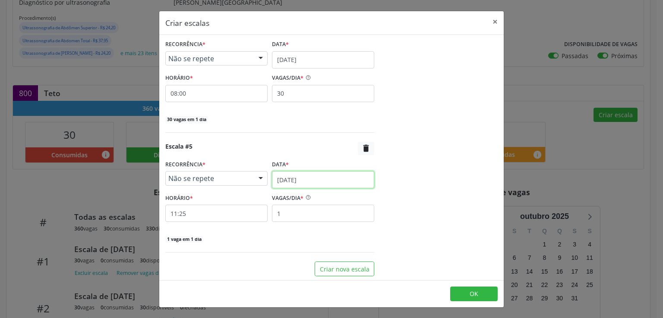
click at [293, 180] on input "[DATE]" at bounding box center [323, 179] width 102 height 17
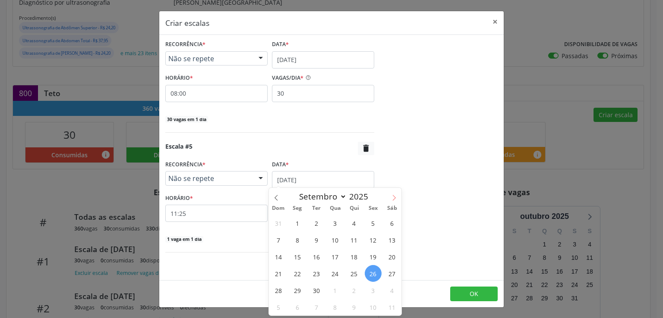
click at [393, 199] on icon at bounding box center [394, 198] width 6 height 6
select select "9"
click at [358, 240] on span "9" at bounding box center [354, 240] width 17 height 17
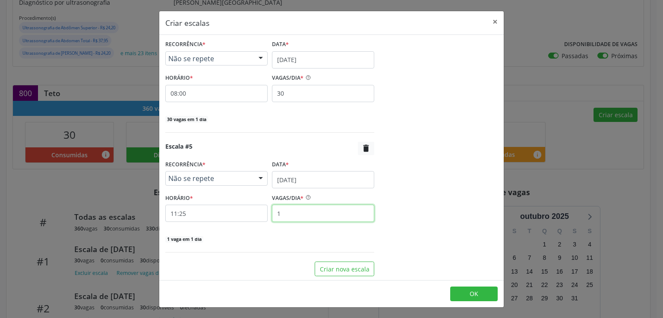
click at [300, 214] on input "1" at bounding box center [323, 213] width 102 height 17
click at [220, 215] on input "11:25" at bounding box center [216, 213] width 102 height 17
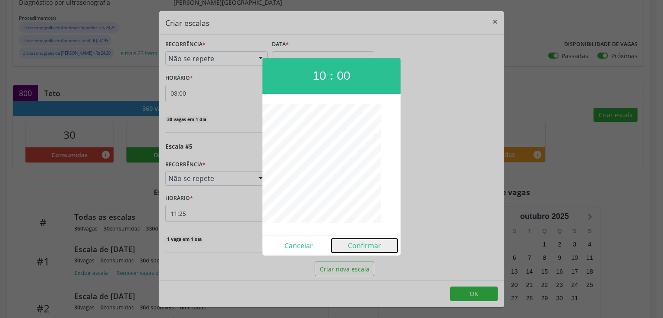
click at [368, 242] on button "Confirmar" at bounding box center [364, 246] width 66 height 14
type input "10:00"
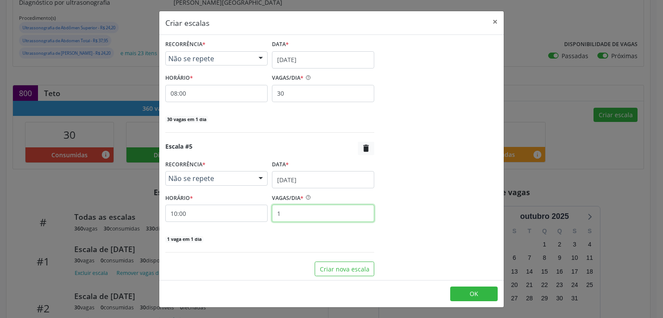
click at [312, 208] on input "1" at bounding box center [323, 213] width 102 height 17
click at [292, 215] on input "50" at bounding box center [323, 213] width 102 height 17
type input "5"
type input "40"
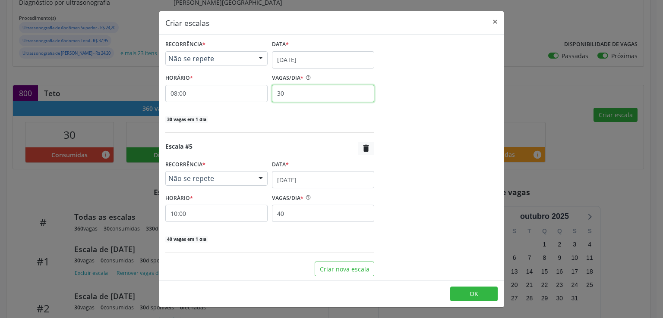
click at [292, 89] on input "30" at bounding box center [323, 93] width 102 height 17
type input "3"
type input "20"
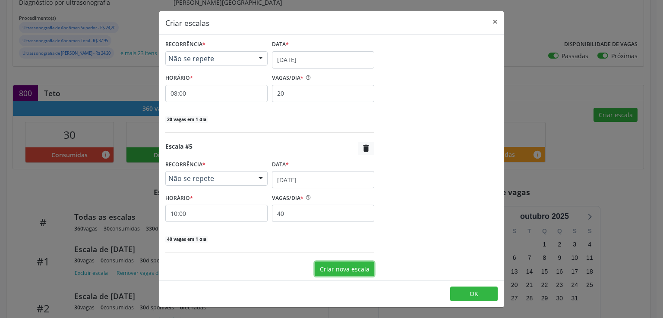
click at [352, 263] on button "Criar nova escala" at bounding box center [344, 269] width 60 height 15
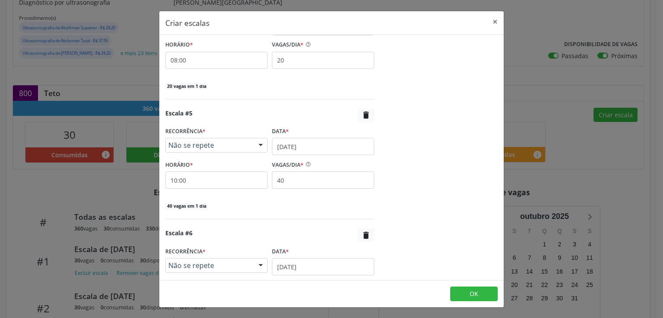
scroll to position [539, 0]
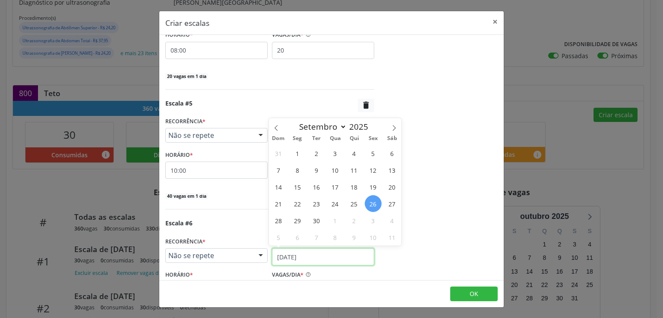
click at [286, 257] on input "[DATE]" at bounding box center [323, 256] width 102 height 17
click at [393, 128] on icon at bounding box center [394, 128] width 6 height 6
select select "9"
click at [354, 204] on span "23" at bounding box center [354, 203] width 17 height 17
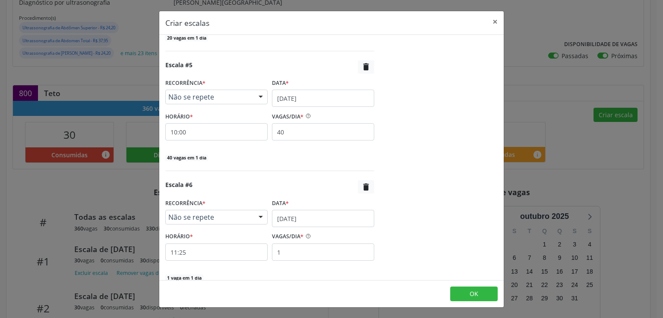
scroll to position [616, 0]
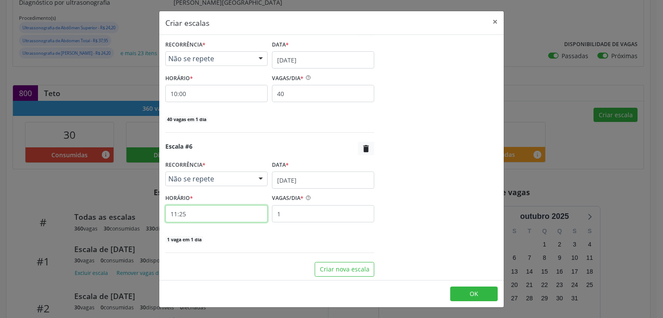
click at [223, 211] on input "11:25" at bounding box center [216, 213] width 102 height 17
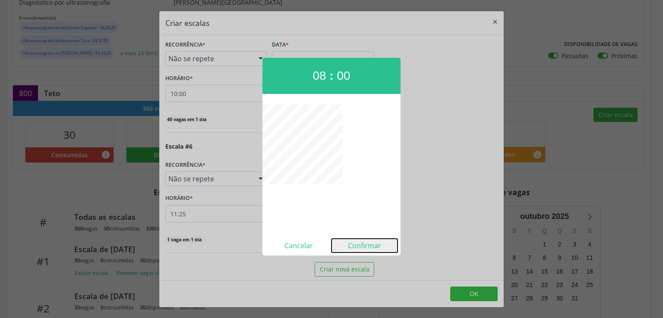
click at [354, 242] on button "Confirmar" at bounding box center [364, 246] width 66 height 14
type input "08:00"
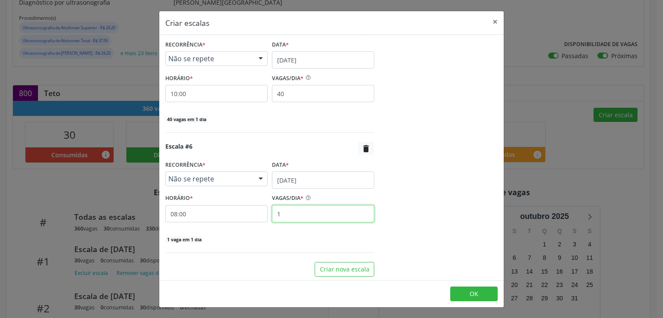
click at [318, 216] on input "1" at bounding box center [323, 213] width 102 height 17
type input "20"
click at [348, 235] on div "20 vagas em 1 dia" at bounding box center [269, 239] width 209 height 9
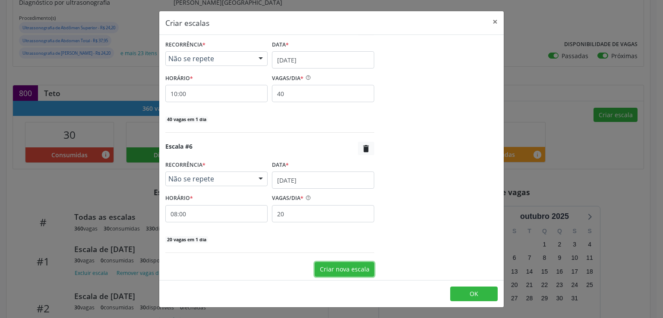
click at [346, 267] on button "Criar nova escala" at bounding box center [344, 269] width 60 height 15
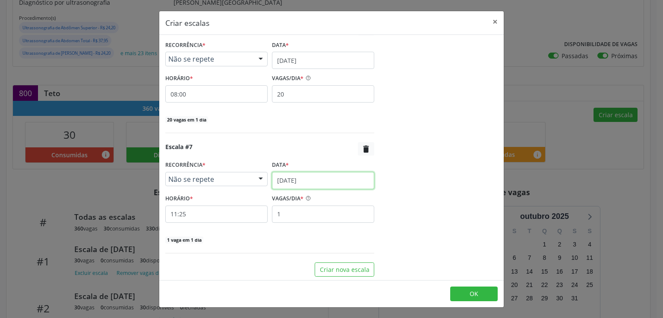
click at [284, 179] on input "[DATE]" at bounding box center [323, 180] width 102 height 17
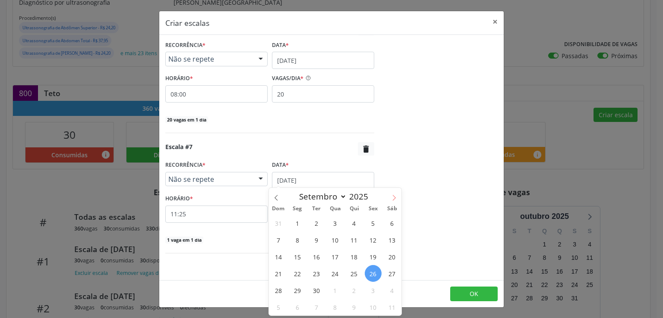
click at [392, 197] on icon at bounding box center [394, 198] width 6 height 6
click at [275, 200] on icon at bounding box center [276, 198] width 6 height 6
select select "9"
click at [352, 275] on span "23" at bounding box center [354, 273] width 17 height 17
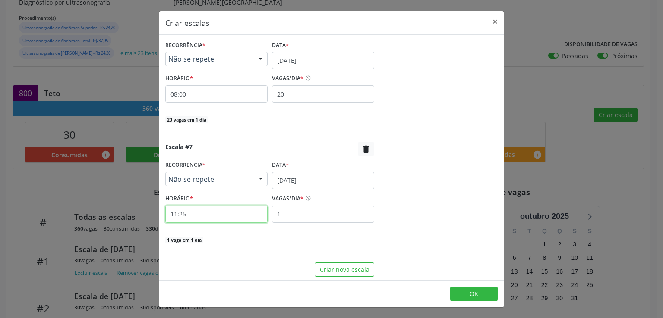
click at [234, 212] on input "11:25" at bounding box center [216, 214] width 102 height 17
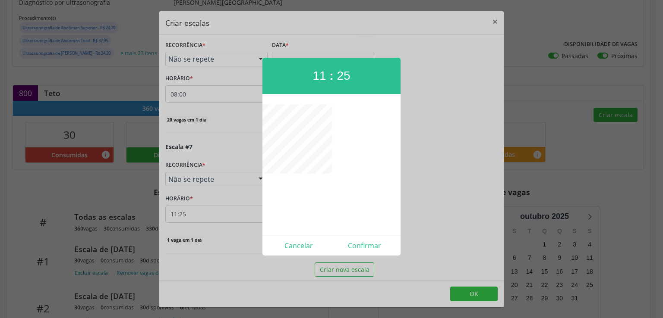
click at [276, 138] on div at bounding box center [331, 164] width 138 height 121
click at [365, 247] on button "Confirmar" at bounding box center [364, 246] width 66 height 14
type input "10:00"
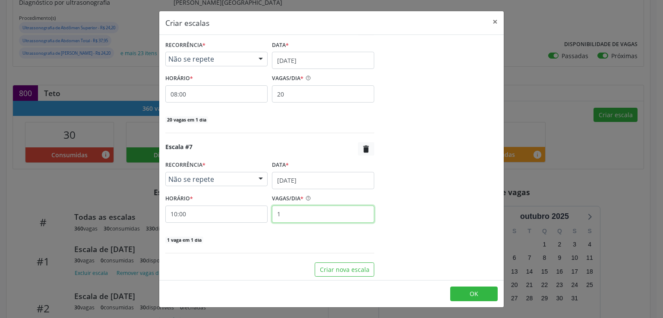
click at [303, 209] on input "1" at bounding box center [323, 214] width 102 height 17
type input "40"
click at [485, 299] on button "OK" at bounding box center [473, 294] width 47 height 15
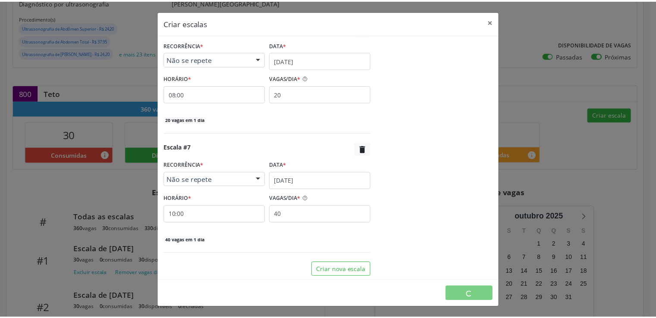
scroll to position [0, 0]
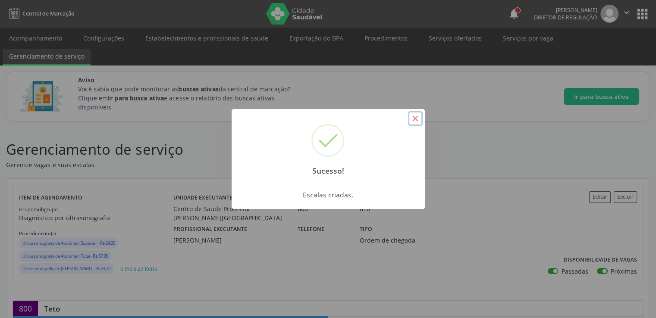
click at [419, 125] on button "×" at bounding box center [415, 118] width 15 height 15
